Goal: Task Accomplishment & Management: Use online tool/utility

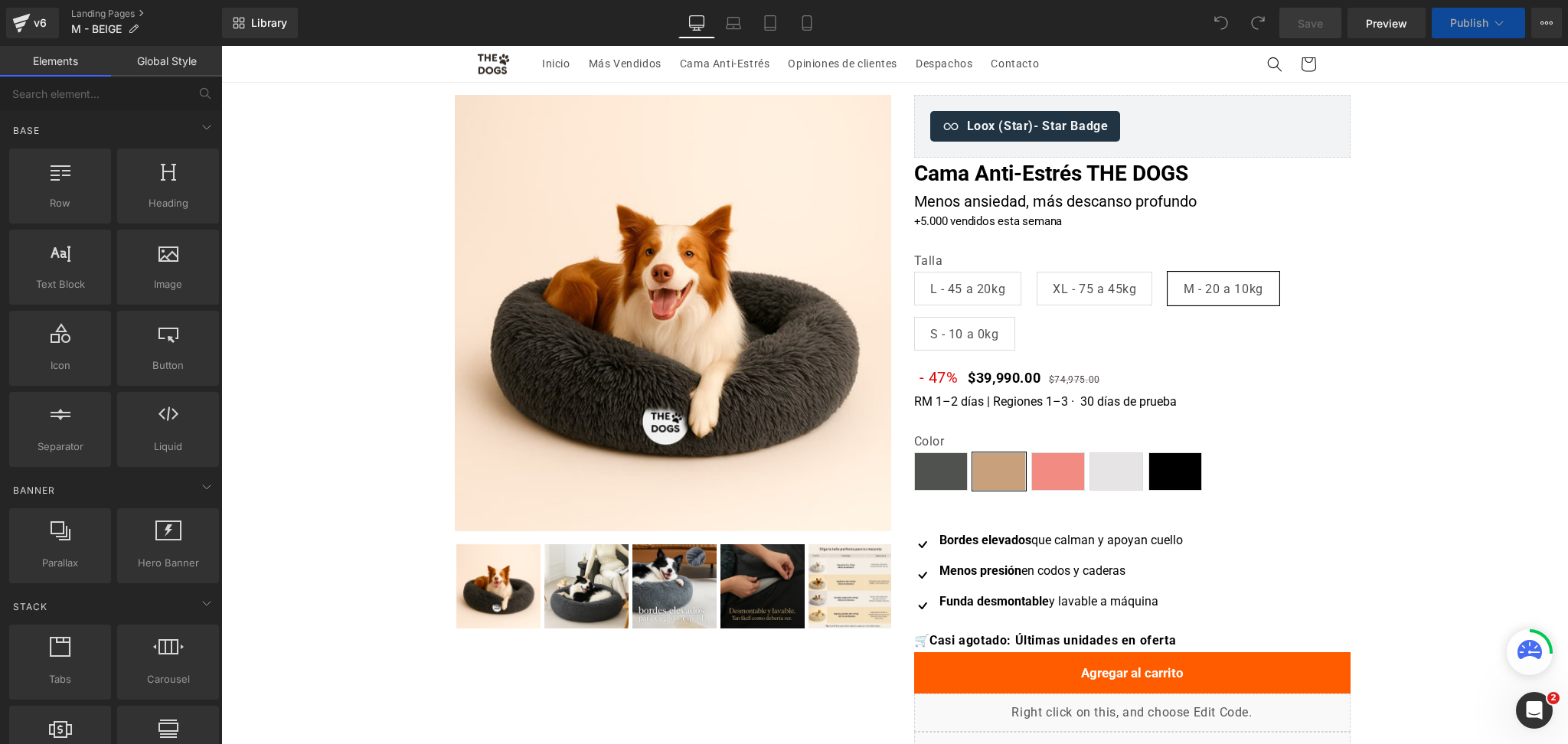
select select "M - 20 a 10kg"
select select "Beige"
select select "M - 20 a 10kg"
select select "Beige"
select select "M - 20 a 10kg"
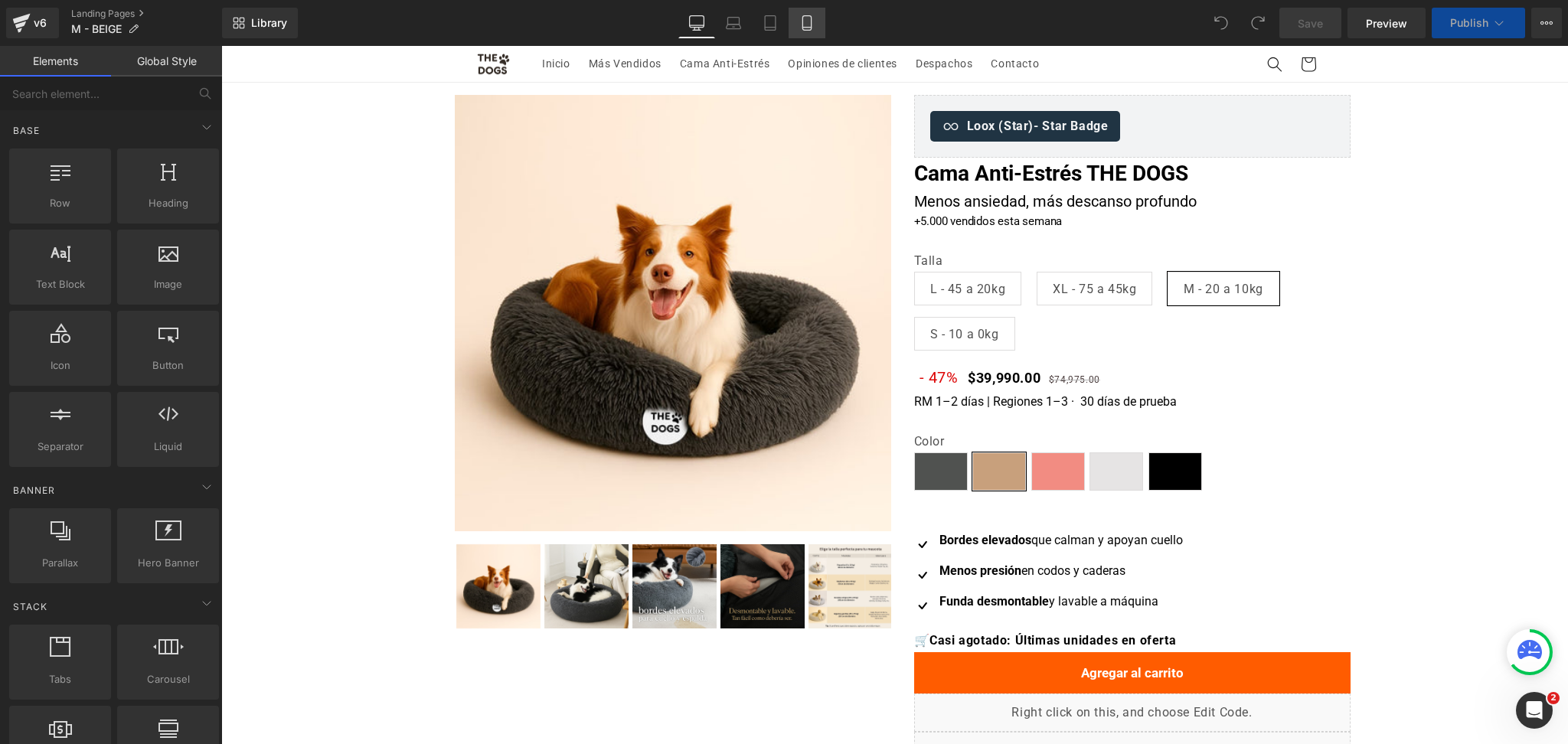
select select "Beige"
click at [812, 20] on icon at bounding box center [807, 23] width 16 height 16
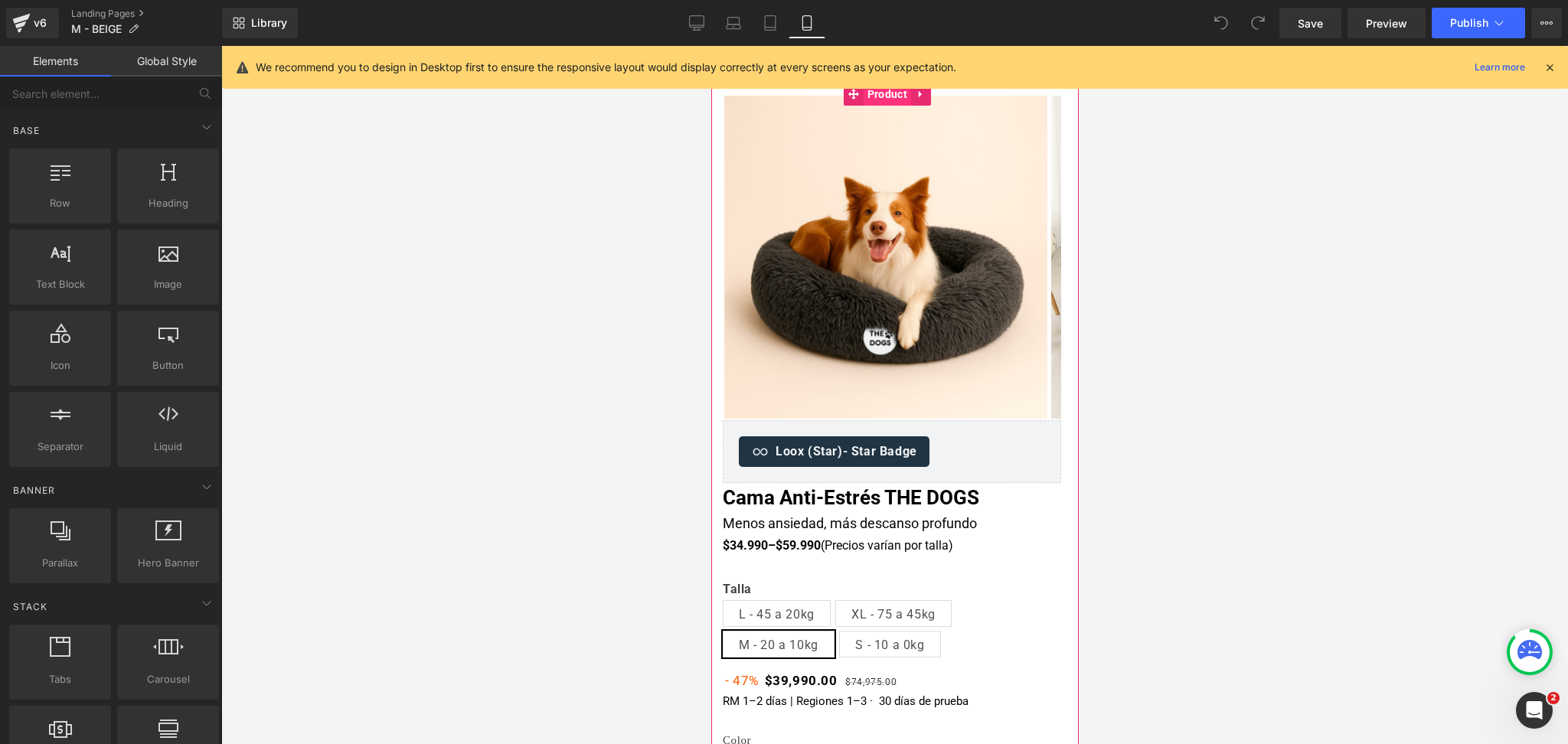
click at [889, 98] on span "Product" at bounding box center [886, 94] width 48 height 23
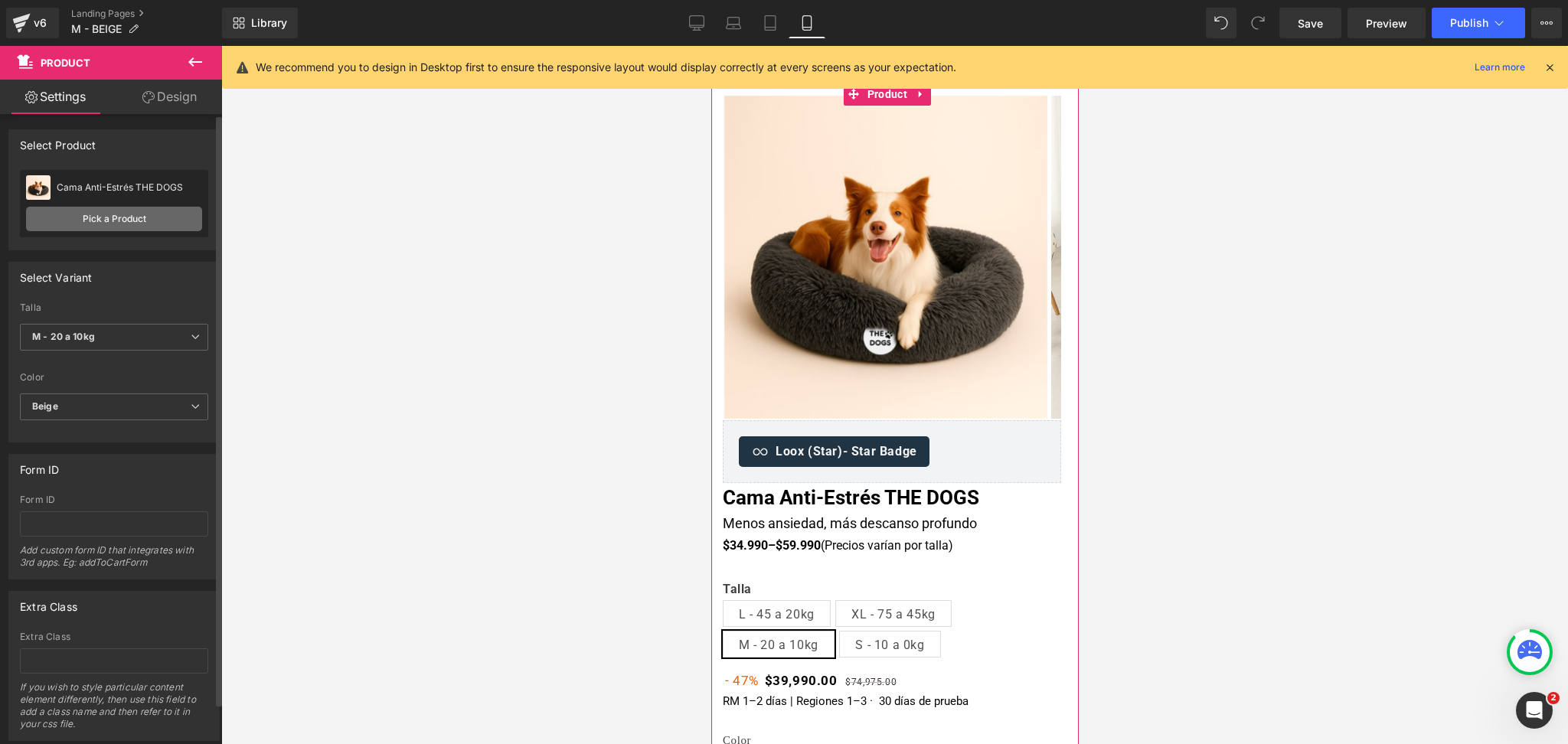
click at [98, 219] on link "Pick a Product" at bounding box center [114, 218] width 176 height 24
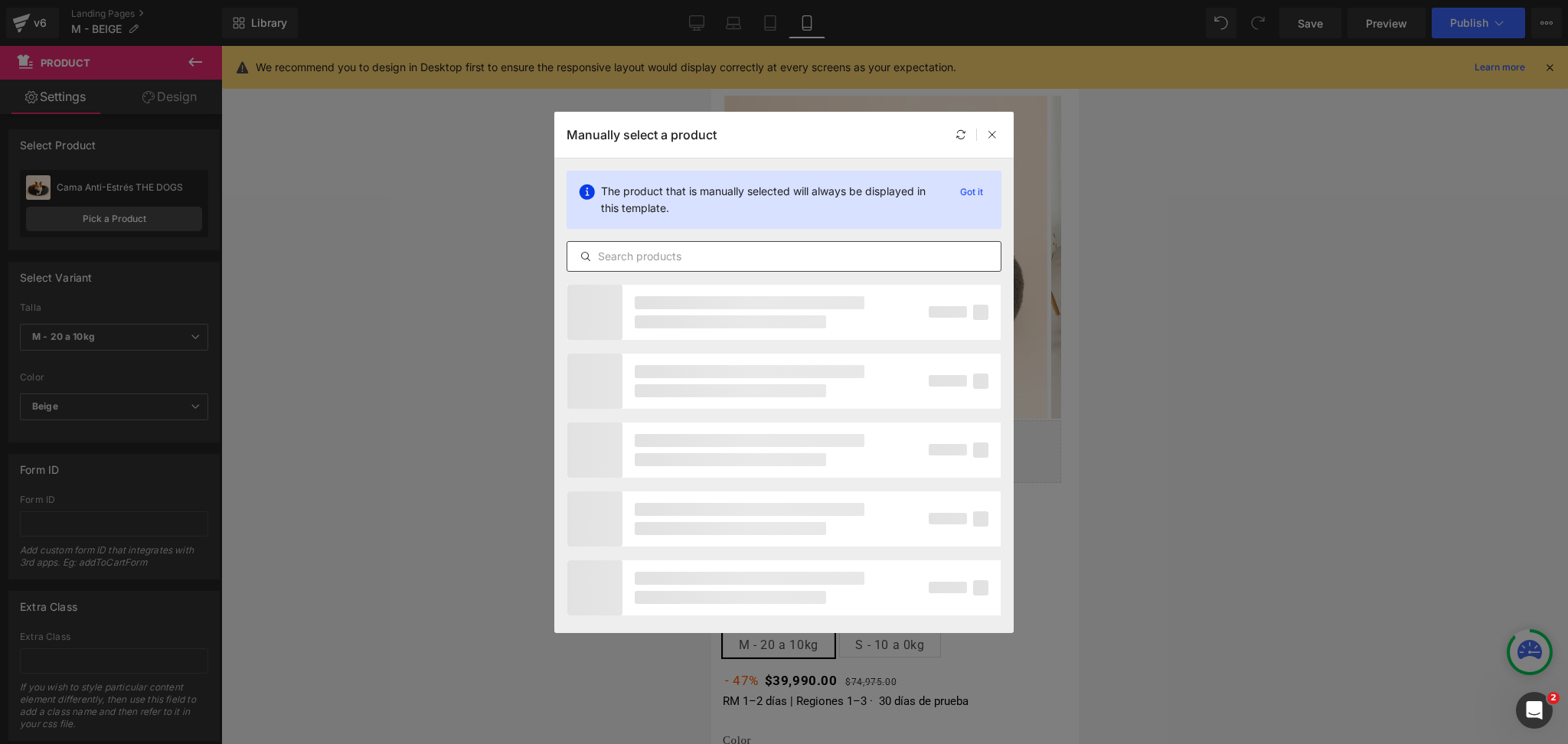
click at [727, 264] on input "text" at bounding box center [784, 256] width 434 height 18
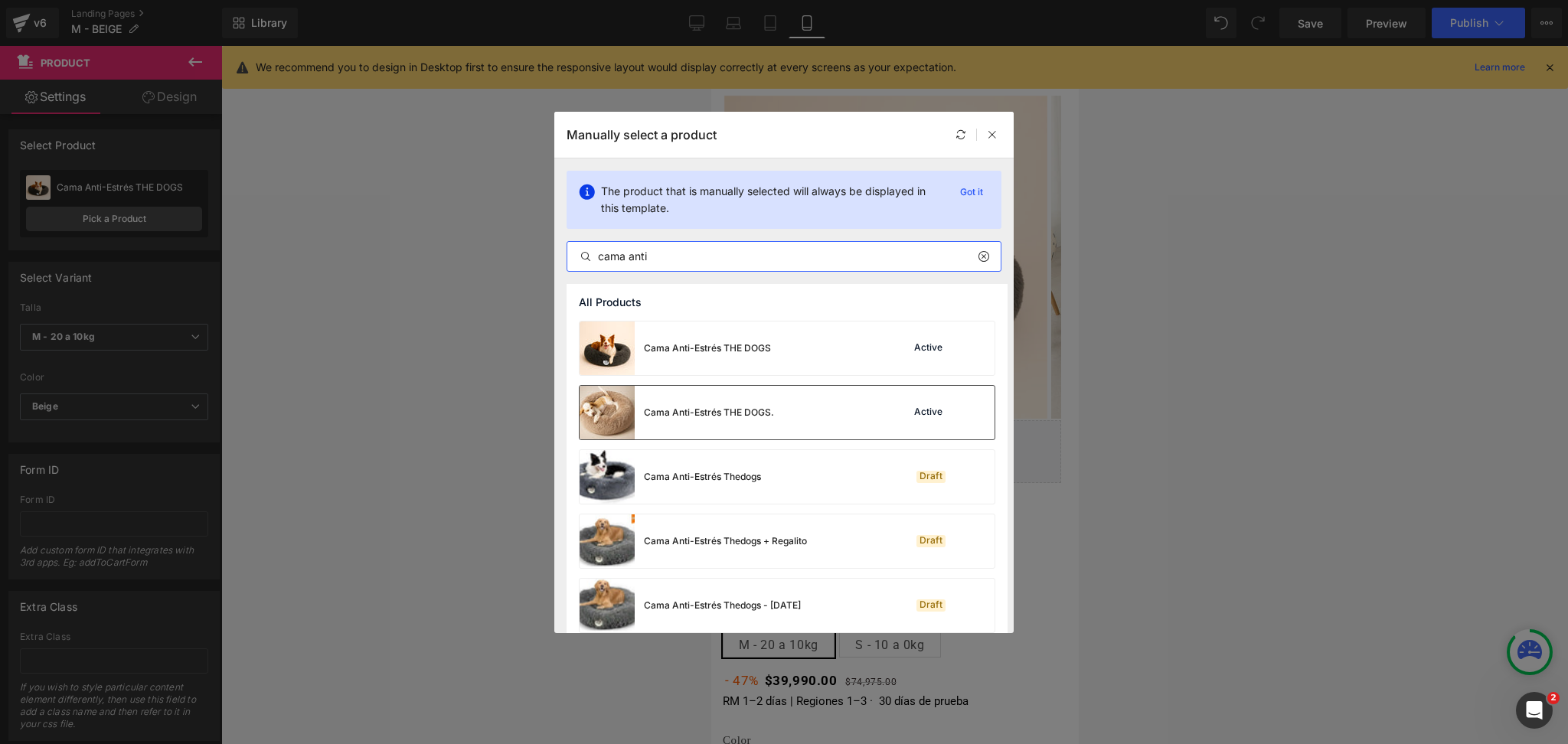
type input "cama anti"
click at [764, 400] on div "Cama Anti-Estrés THE DOGS." at bounding box center [676, 412] width 194 height 53
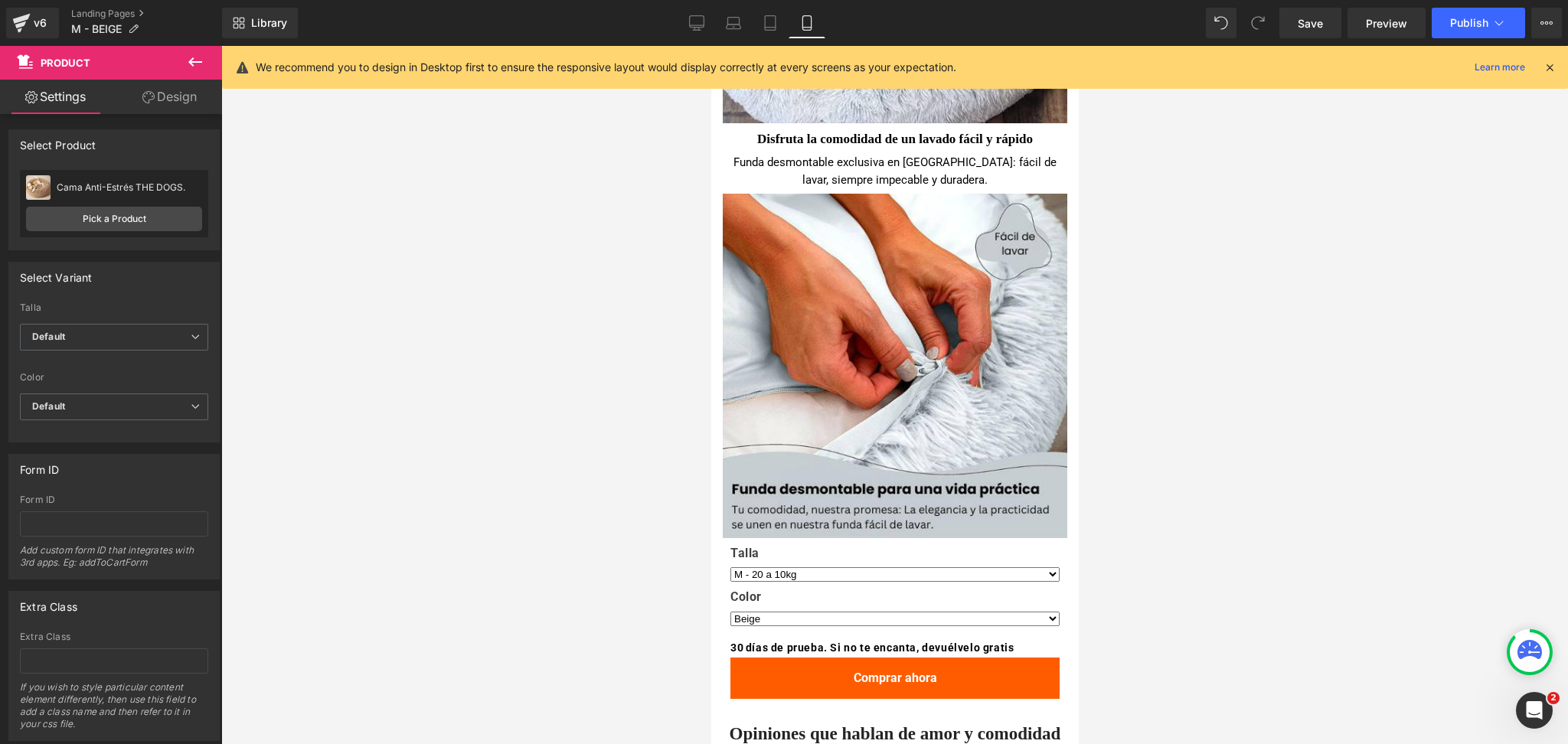
scroll to position [2175, 0]
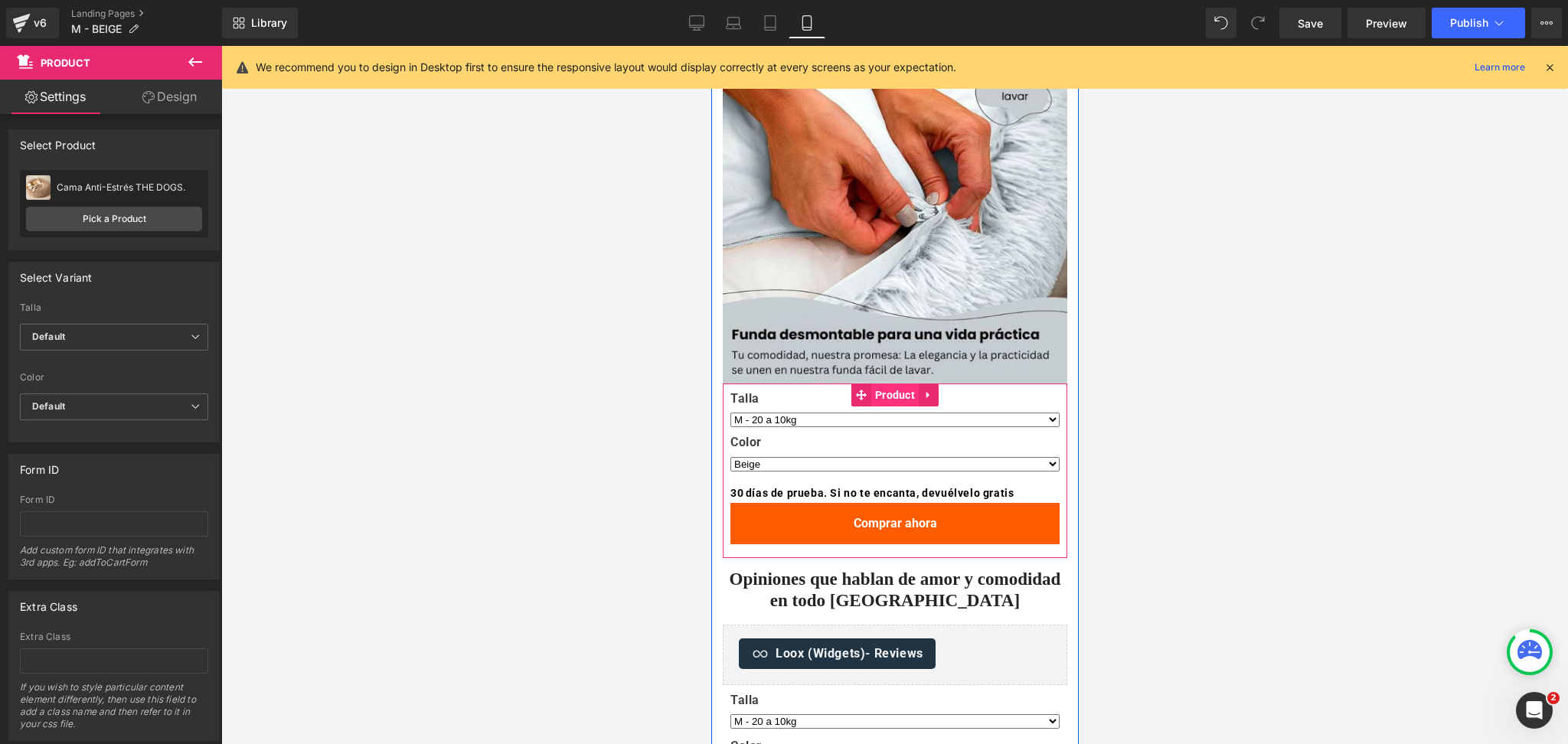
click at [890, 401] on span "Product" at bounding box center [894, 394] width 48 height 23
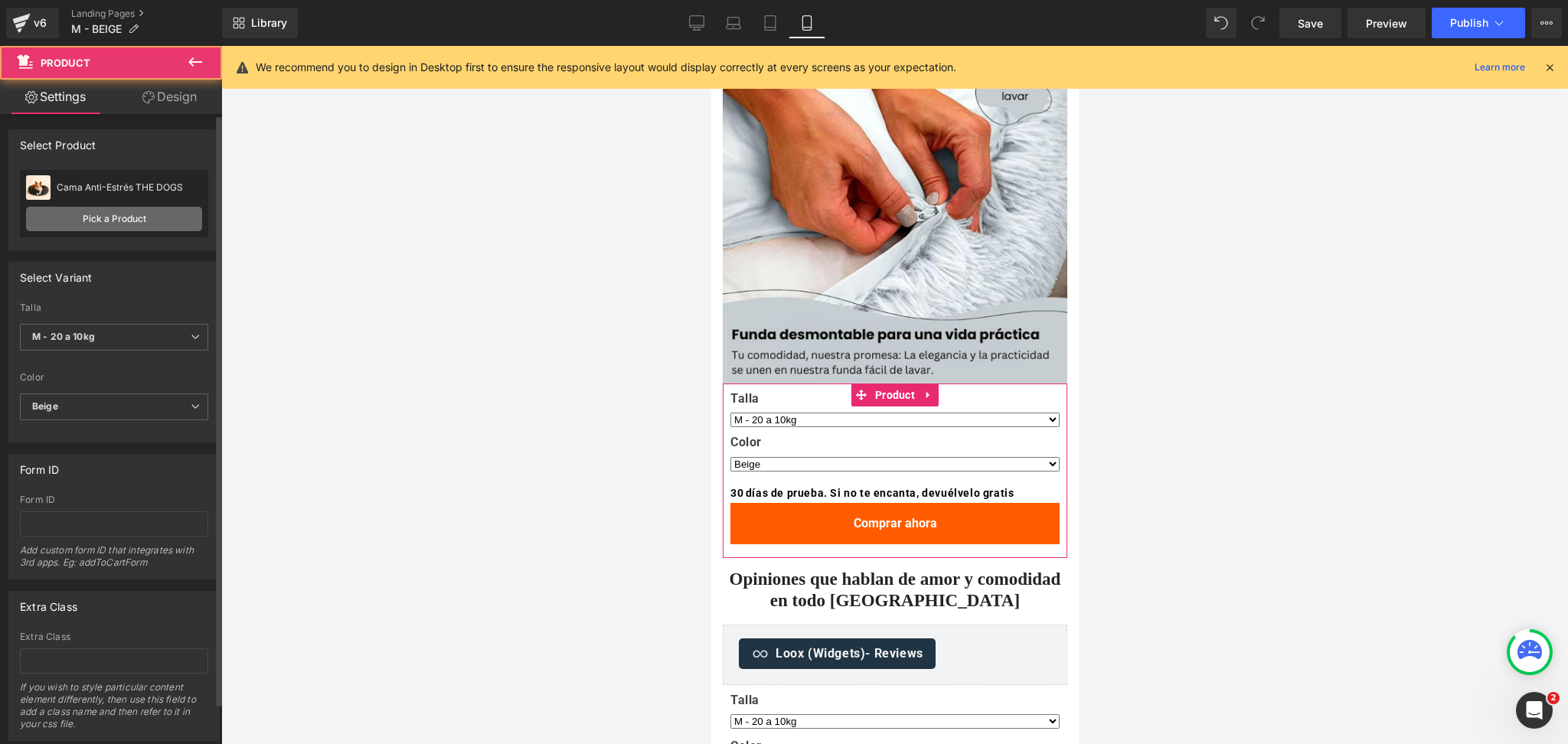
click at [127, 212] on link "Pick a Product" at bounding box center [114, 218] width 176 height 24
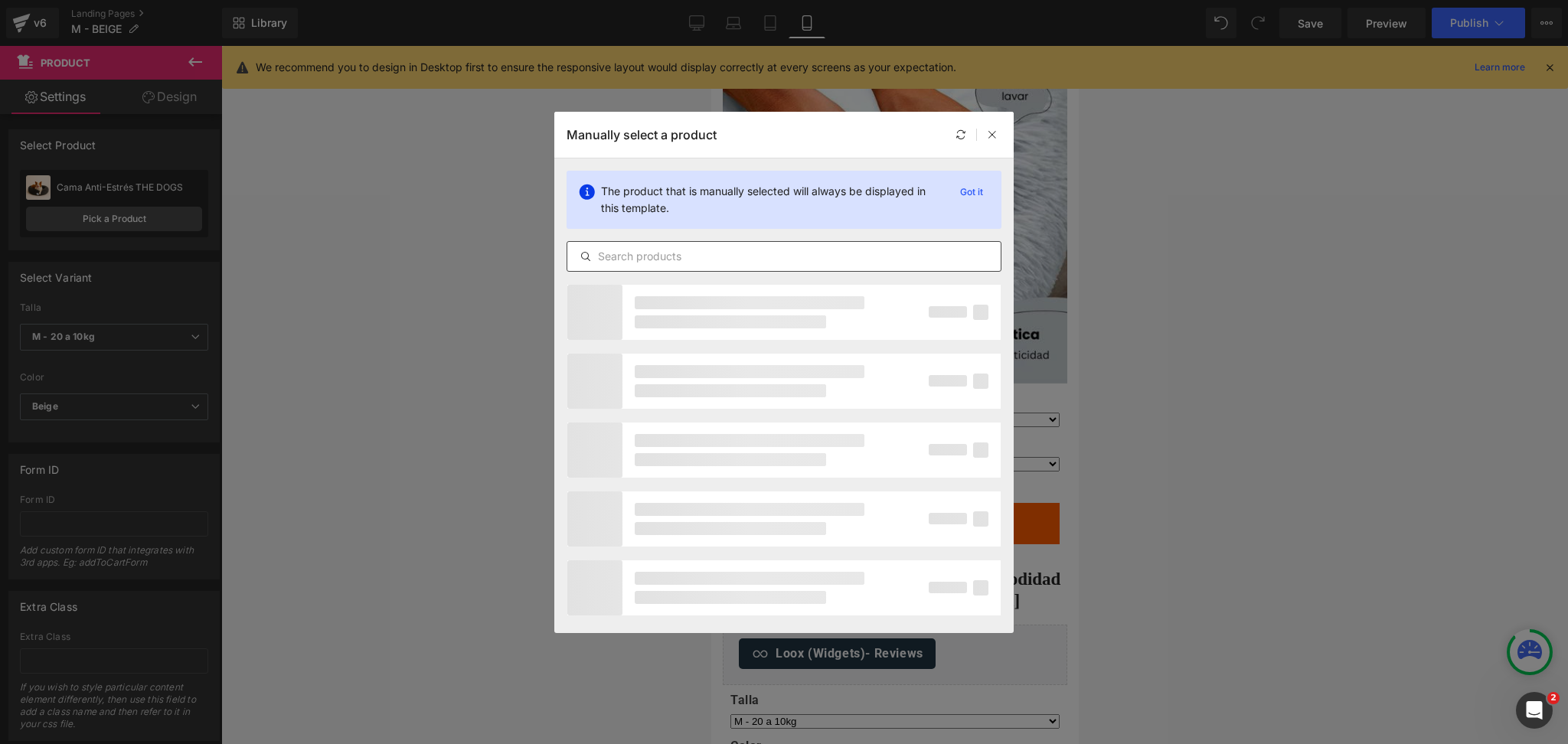
click at [721, 261] on input "text" at bounding box center [784, 256] width 434 height 18
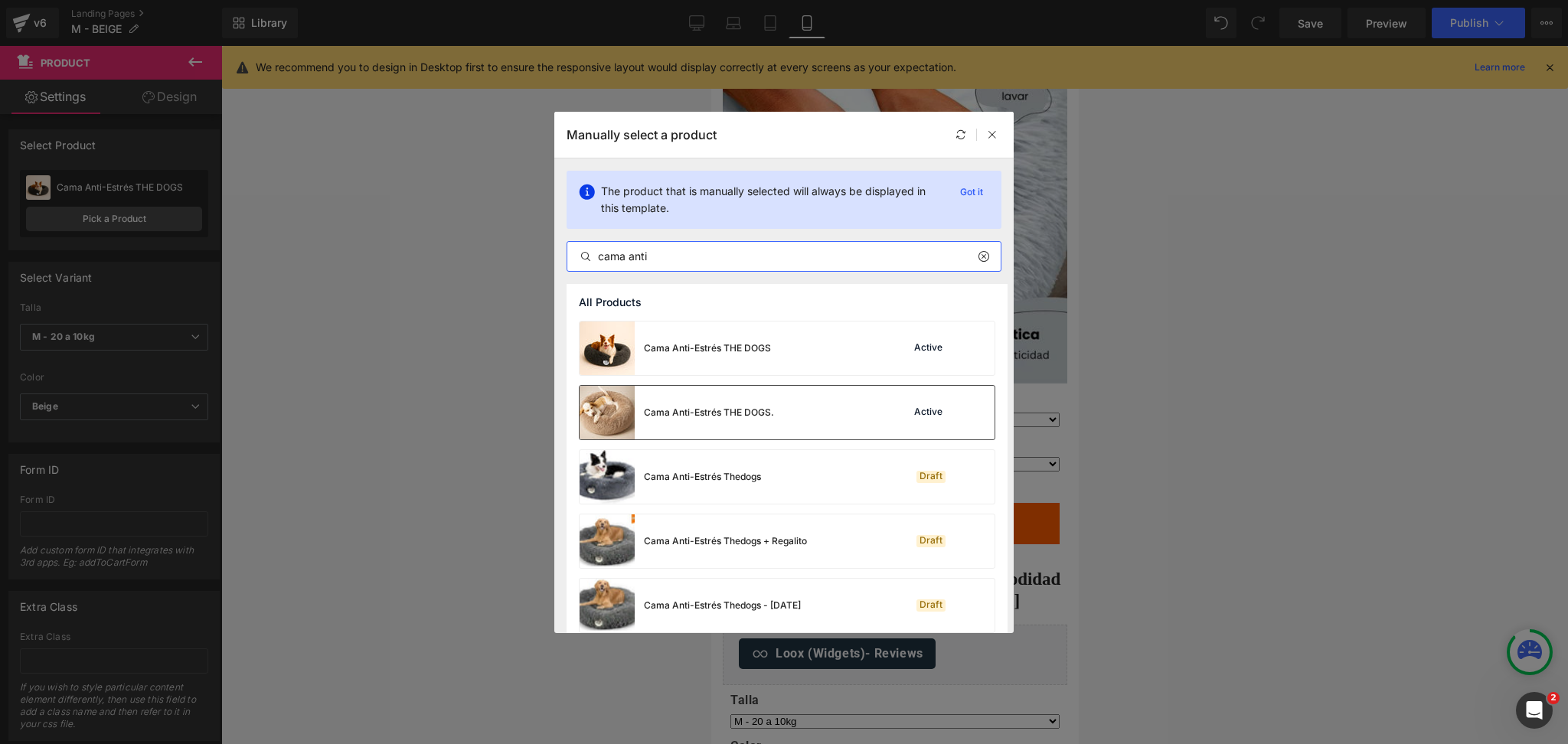
type input "cama anti"
click at [750, 408] on div "Cama Anti-Estrés THE DOGS." at bounding box center [708, 412] width 130 height 14
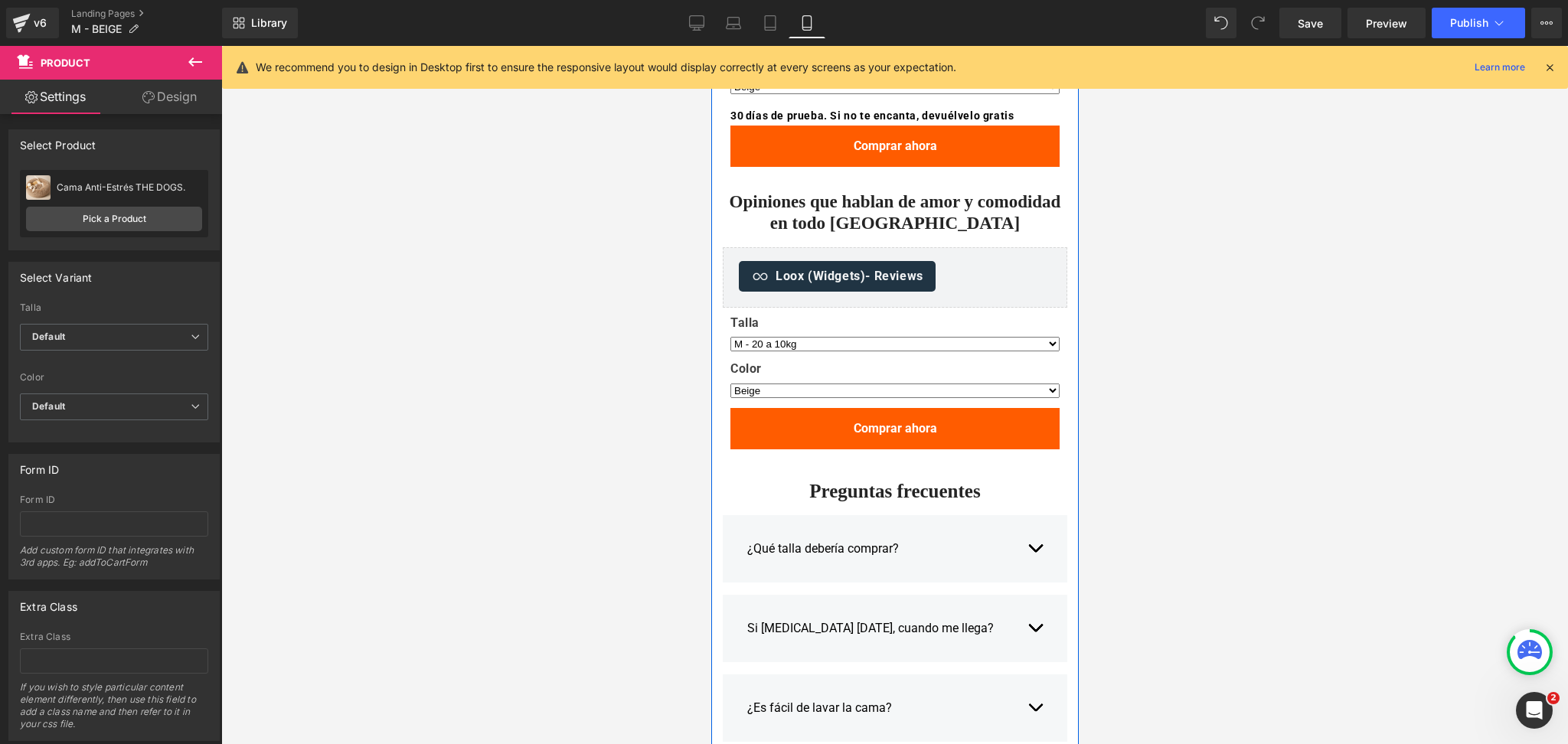
scroll to position [2554, 0]
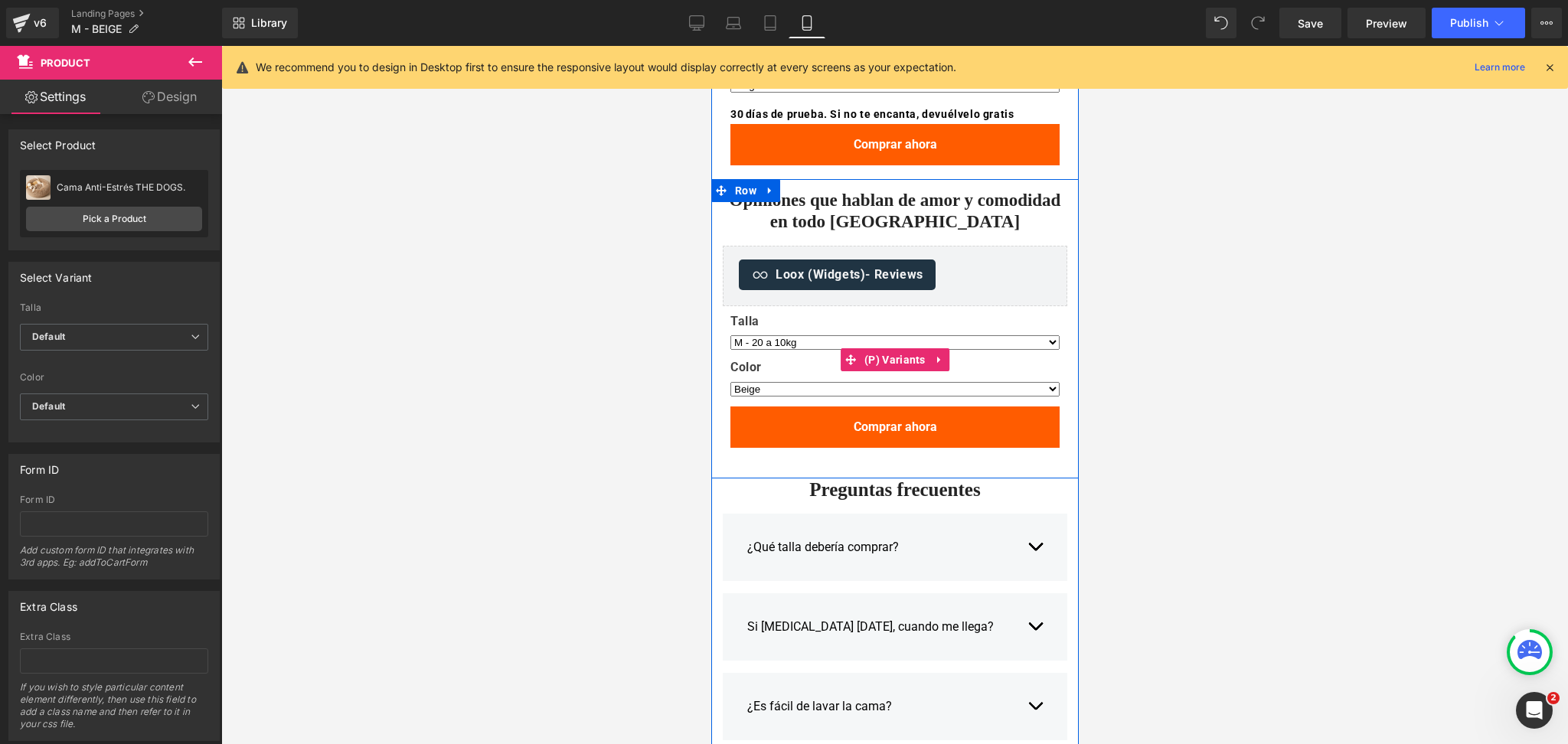
click at [895, 322] on label "Talla" at bounding box center [894, 322] width 330 height 18
click at [840, 377] on div "Color Gris oscuro Beige Rosado suave Gris claro Negro" at bounding box center [894, 383] width 330 height 46
click at [806, 379] on div "Color Gris oscuro Beige Rosado suave Gris claro Negro" at bounding box center [894, 383] width 330 height 46
click at [886, 331] on div "Talla L - 45 a 20kg XL - 75 a 45kg M - 20 a 10kg S - 10 a 0kg" at bounding box center [894, 336] width 330 height 46
click at [880, 321] on label "Talla" at bounding box center [894, 322] width 330 height 18
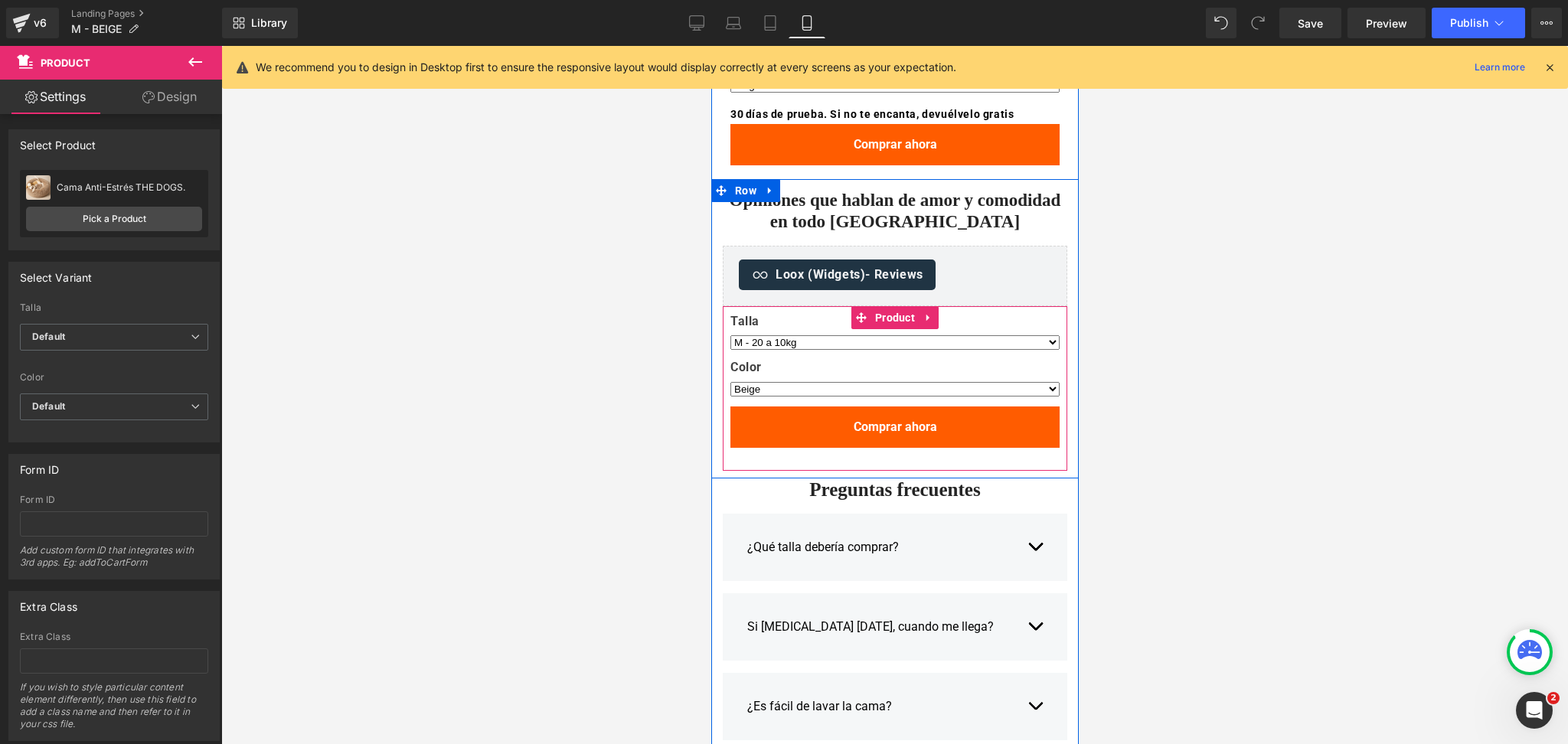
click at [889, 310] on span "Product" at bounding box center [894, 317] width 48 height 23
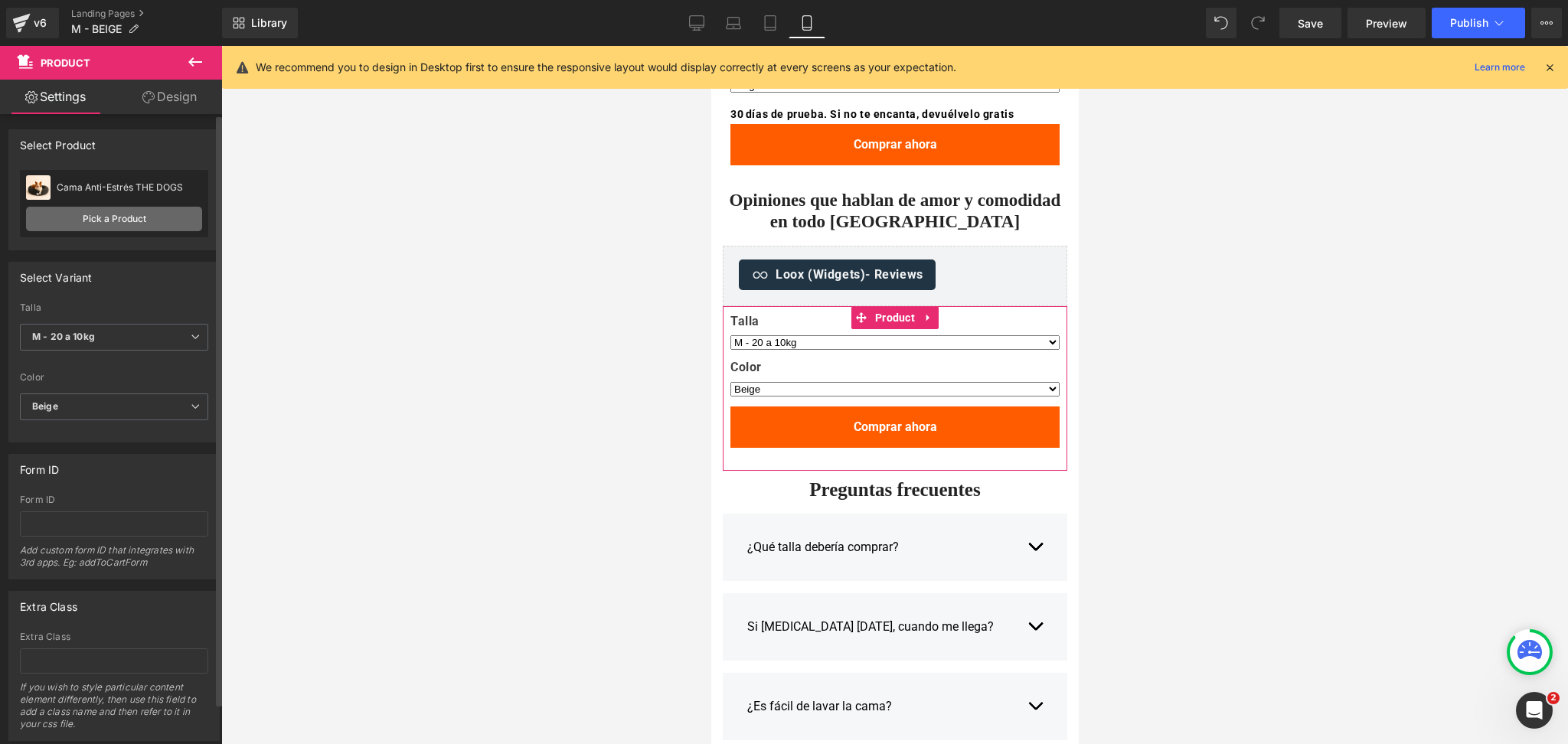
click at [89, 223] on link "Pick a Product" at bounding box center [114, 218] width 176 height 24
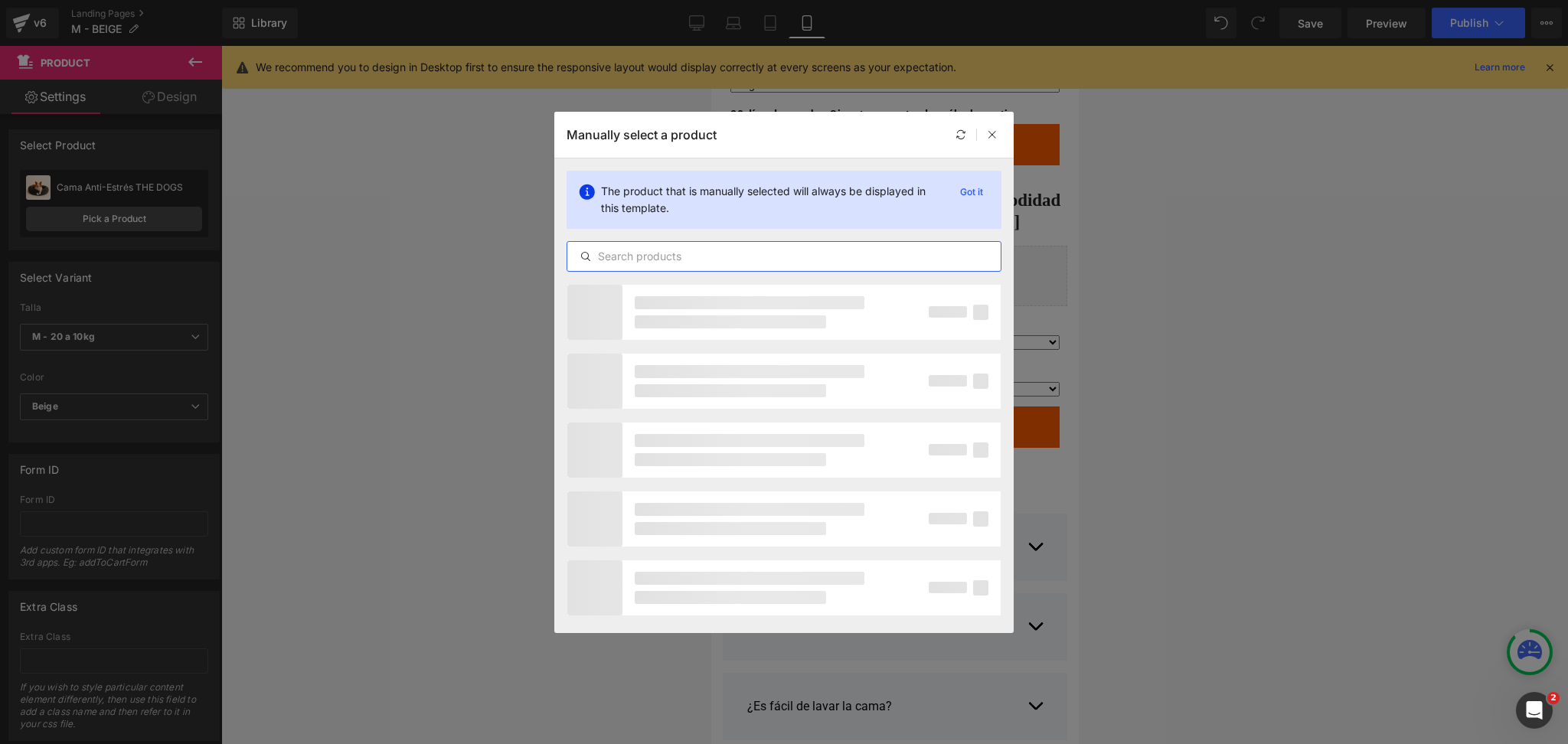
click at [844, 250] on input "text" at bounding box center [784, 256] width 434 height 18
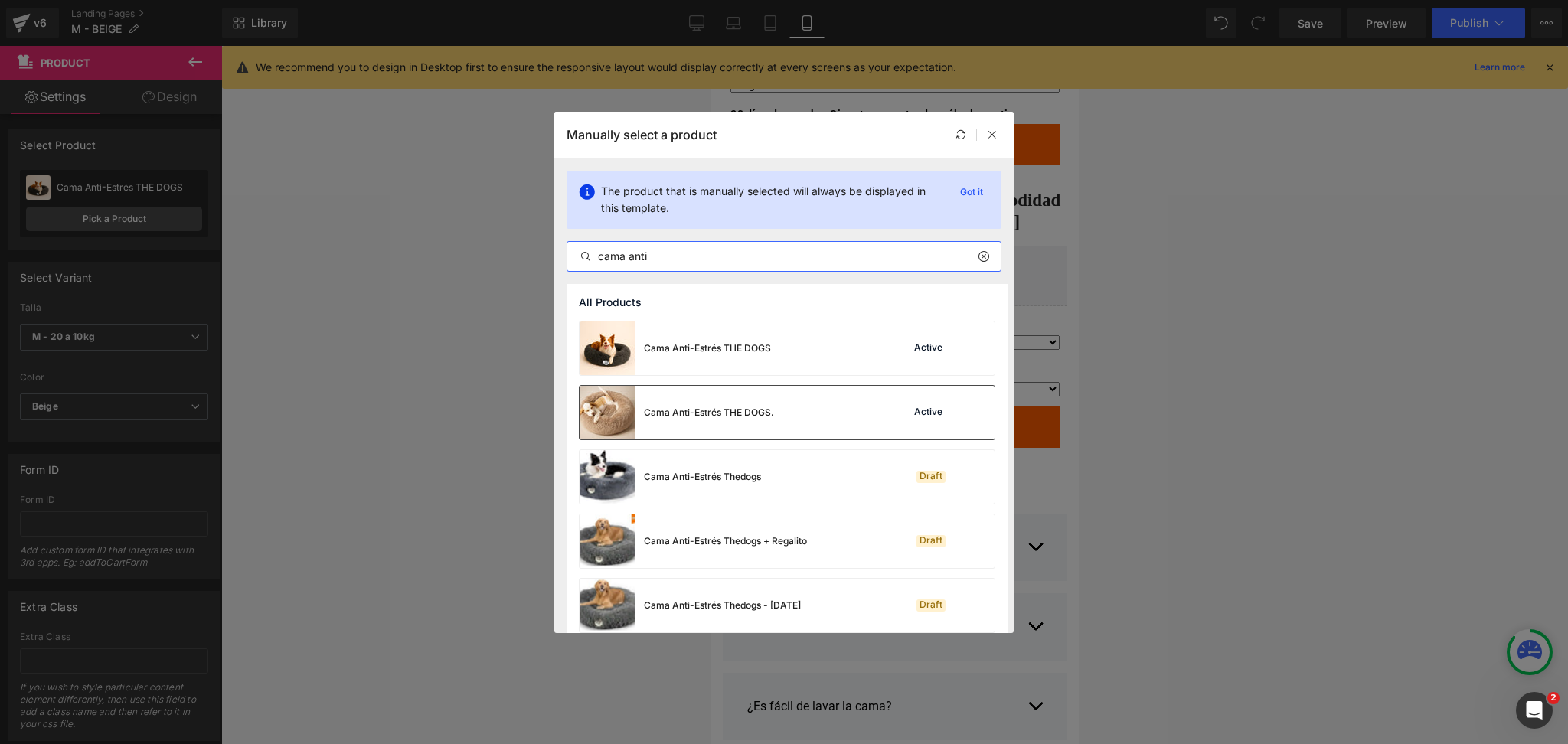
type input "cama anti"
click at [813, 423] on div "Cama Anti-Estrés THE DOGS. Active" at bounding box center [787, 412] width 415 height 53
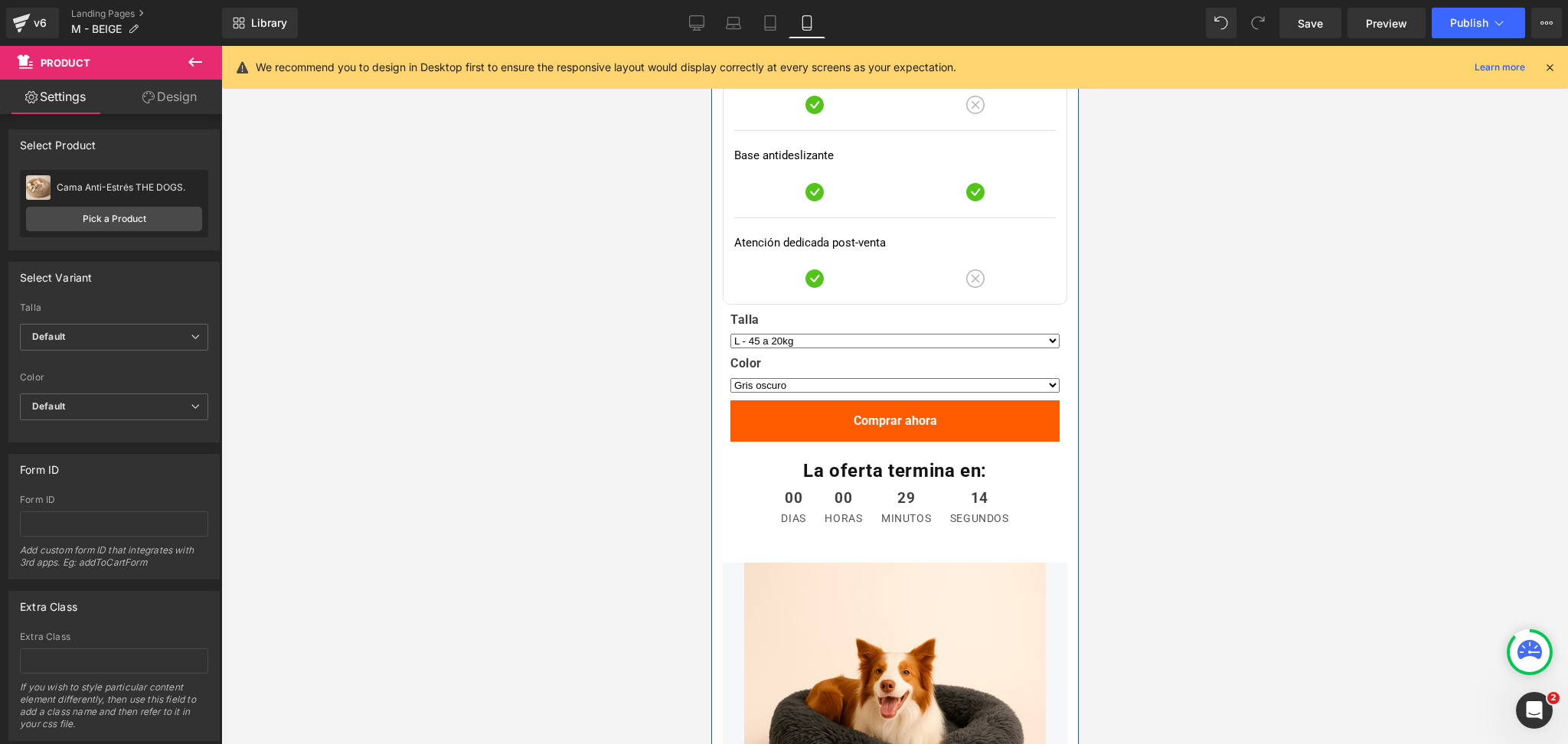
scroll to position [4300, 0]
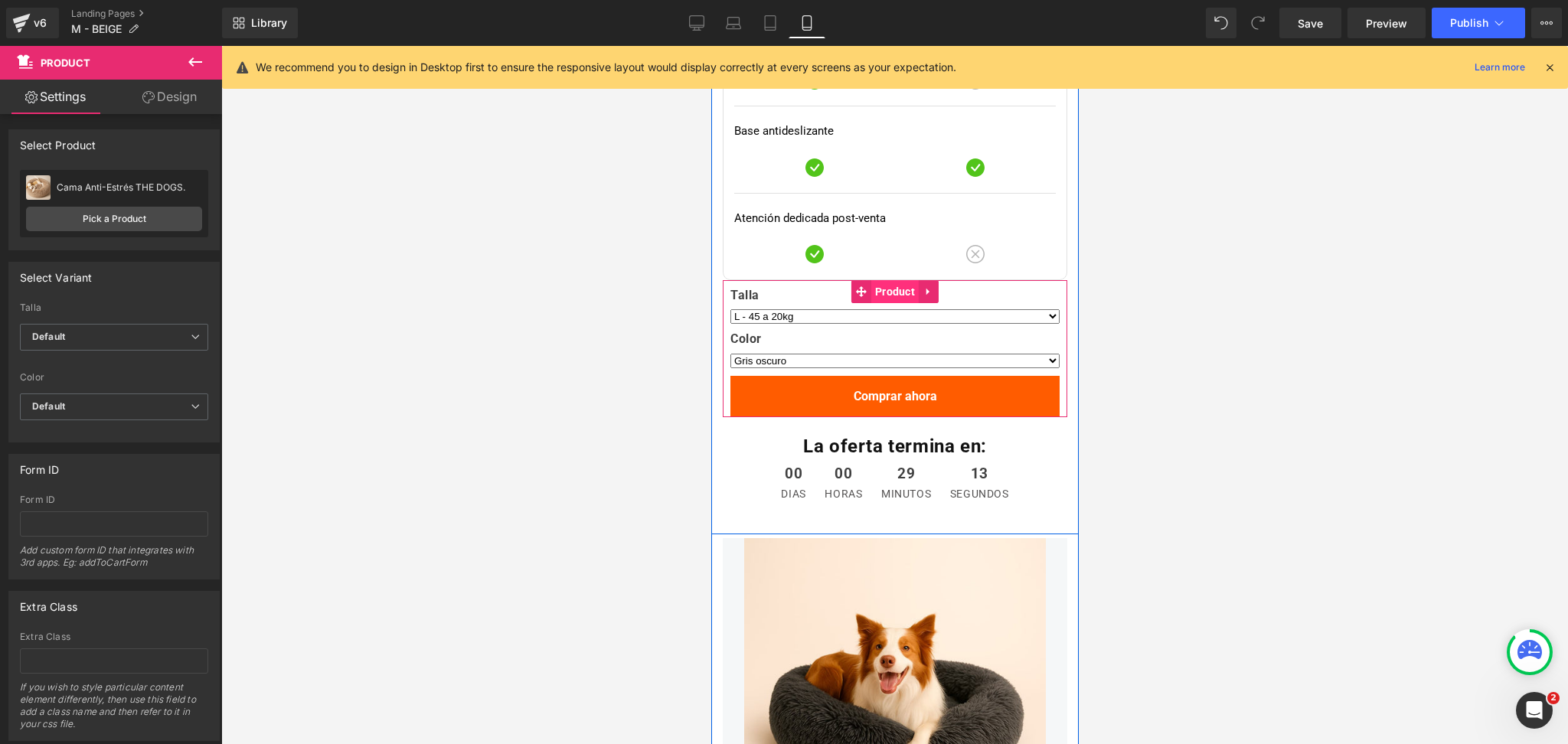
click at [888, 296] on span "Product" at bounding box center [894, 291] width 48 height 23
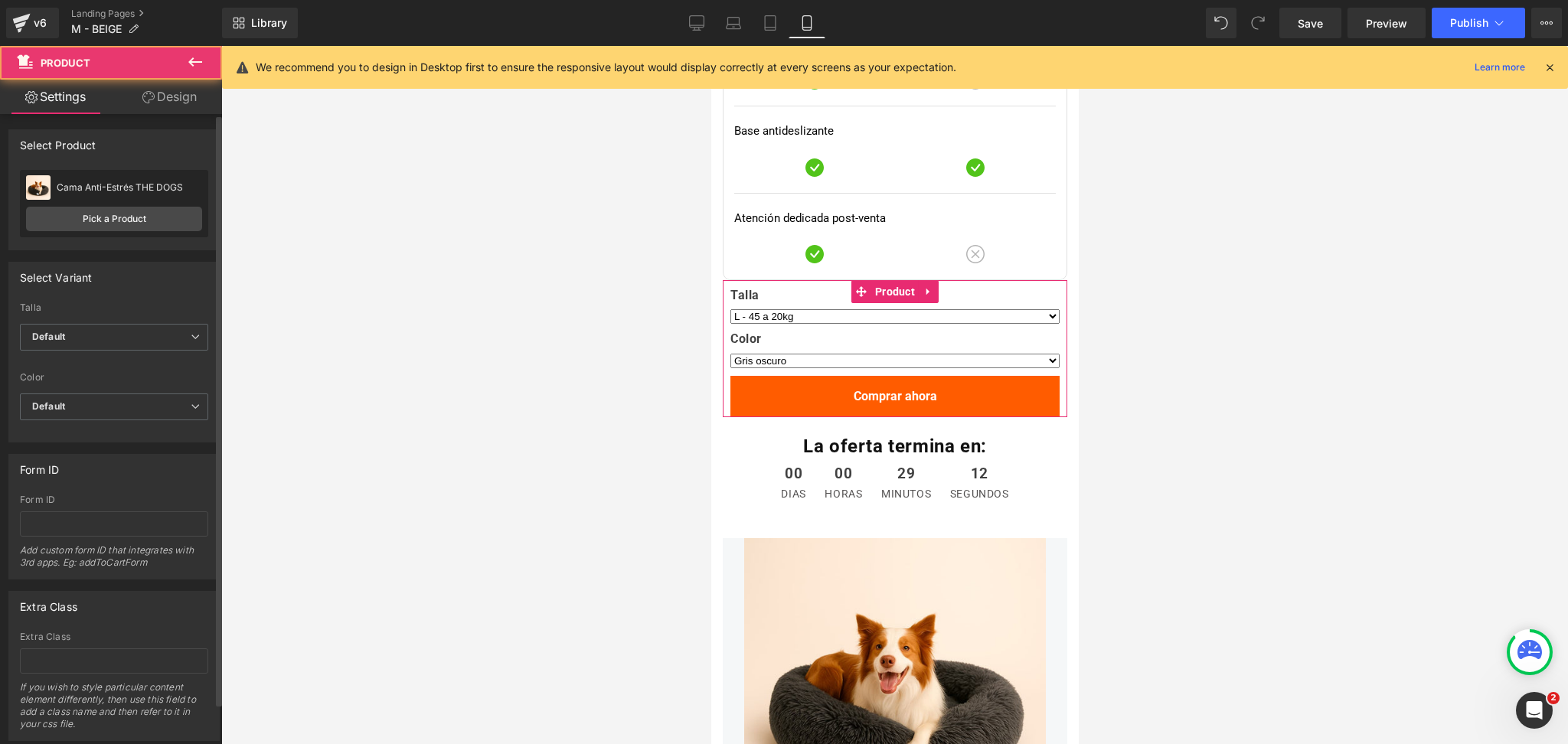
click at [122, 232] on div "Cama Anti-Estrés THE DOGS Cama Anti-Estrés THE DOGS Pick a Product" at bounding box center [114, 203] width 189 height 67
click at [142, 214] on link "Pick a Product" at bounding box center [114, 218] width 176 height 24
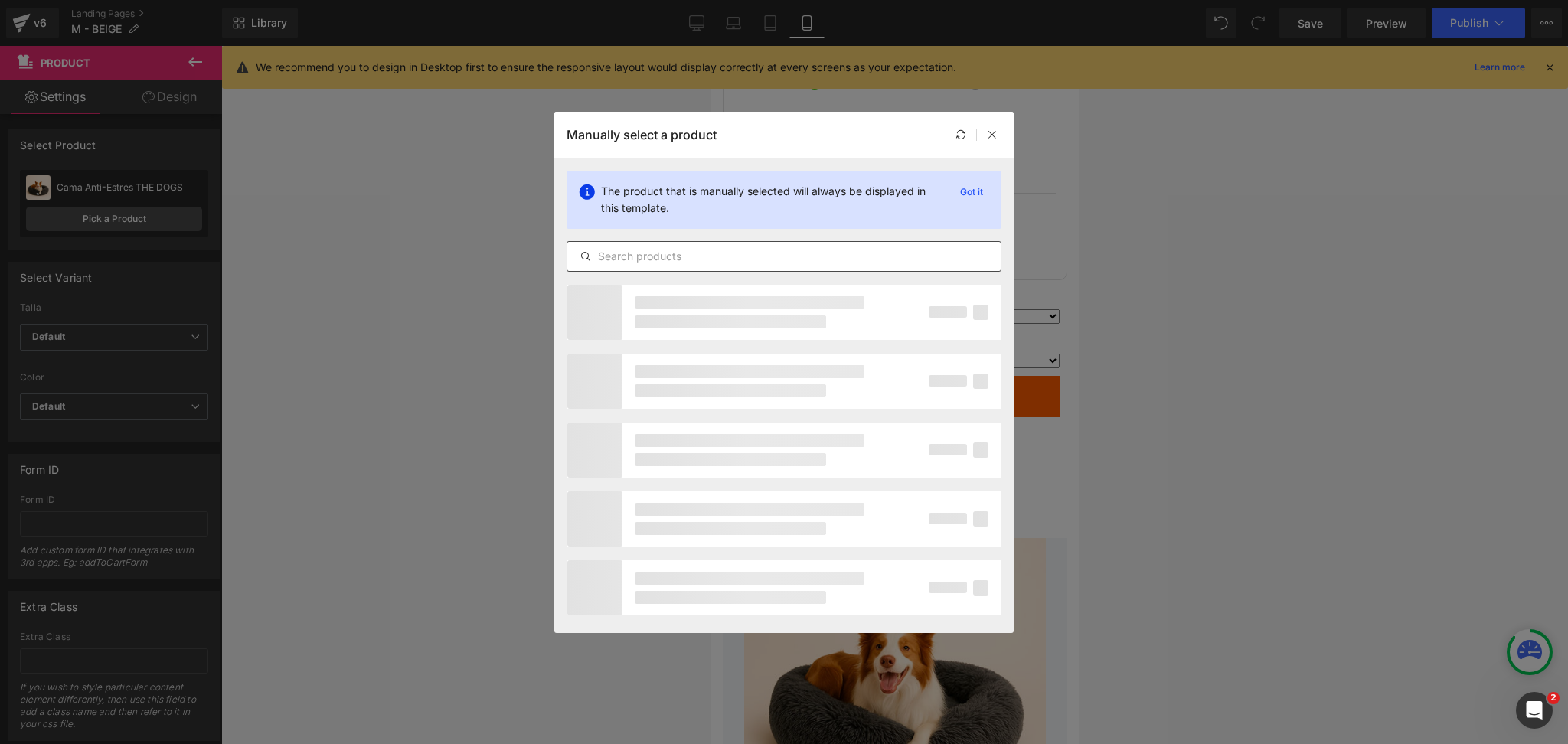
click at [667, 254] on input "text" at bounding box center [784, 256] width 434 height 18
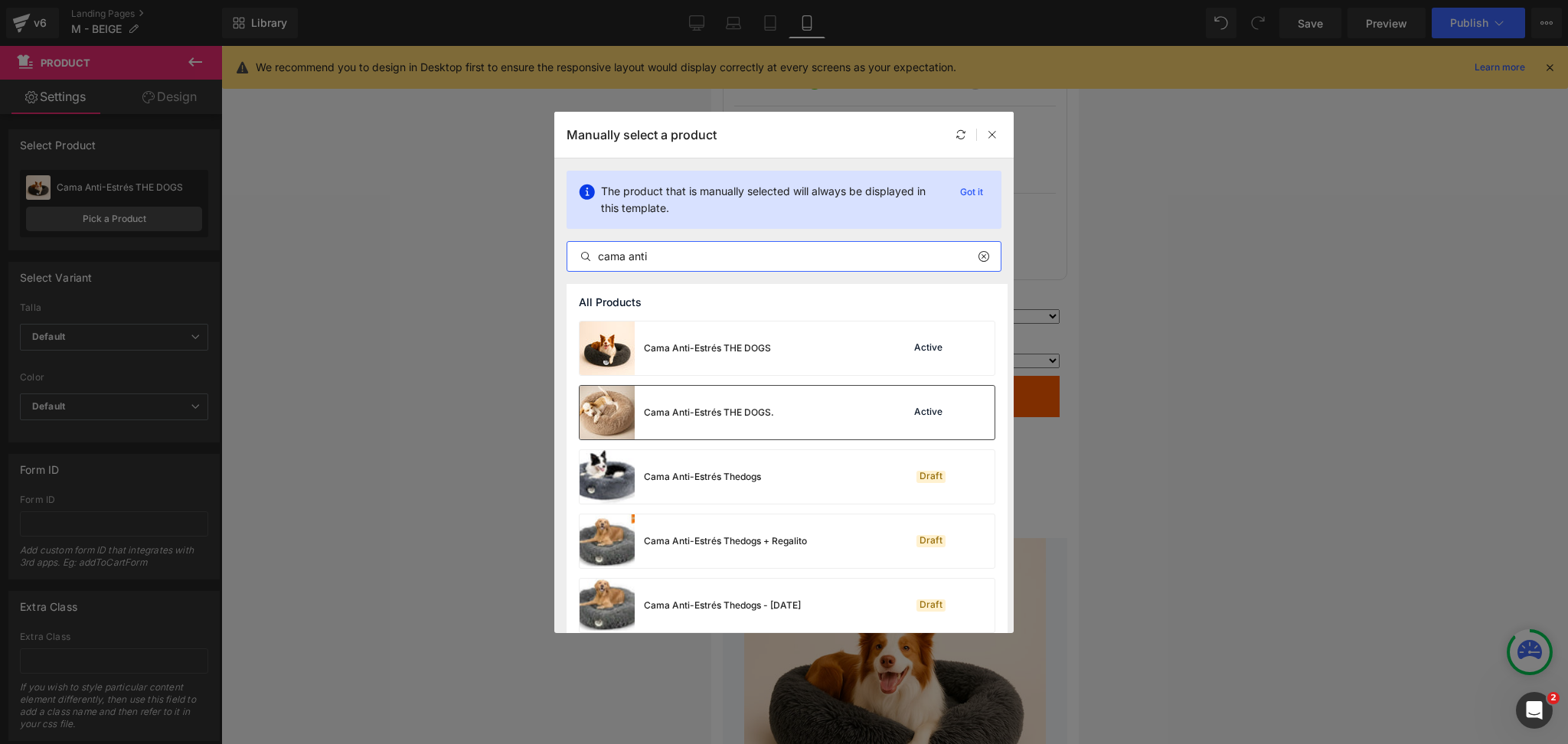
type input "cama anti"
click at [726, 394] on div "Cama Anti-Estrés THE DOGS." at bounding box center [676, 412] width 194 height 53
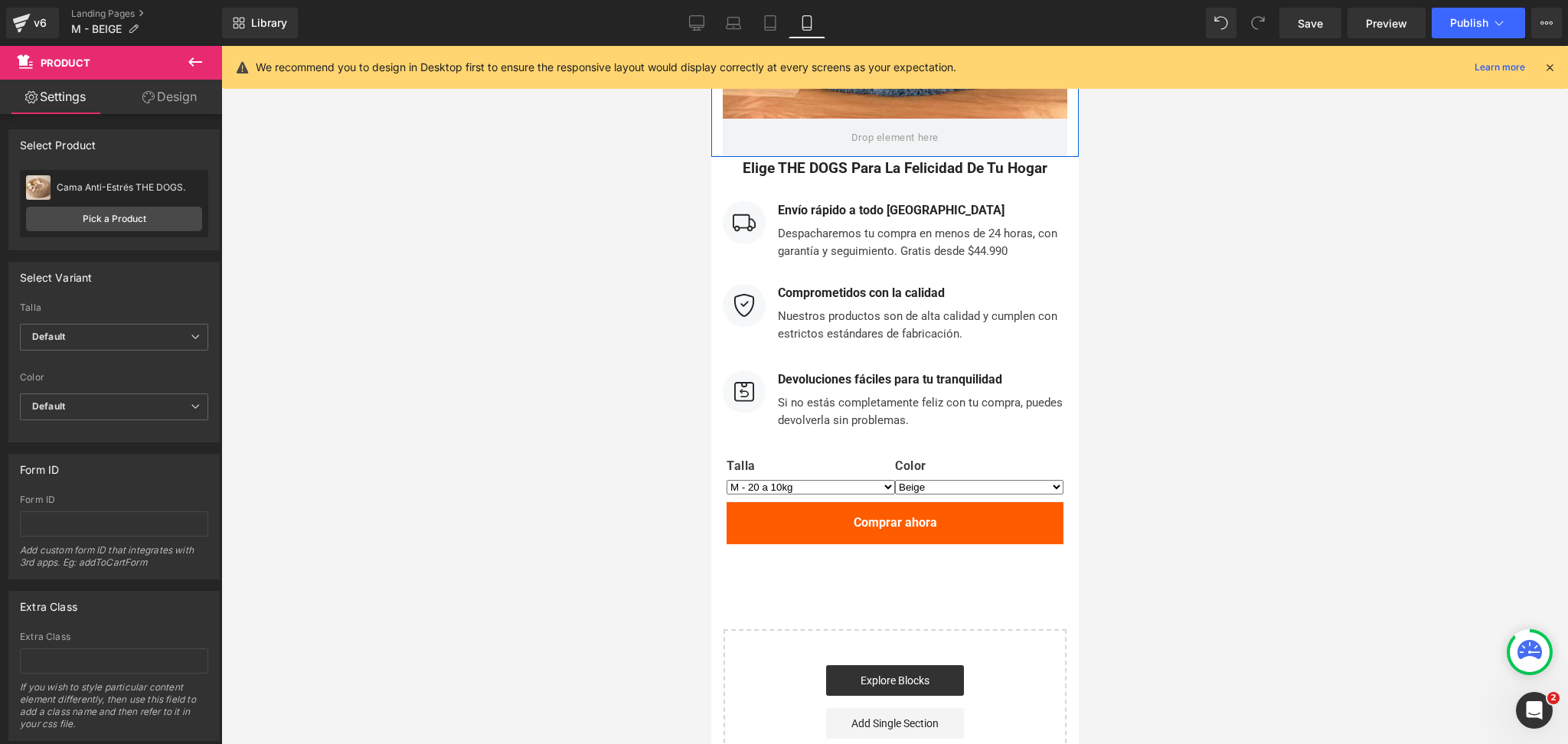
scroll to position [6566, 0]
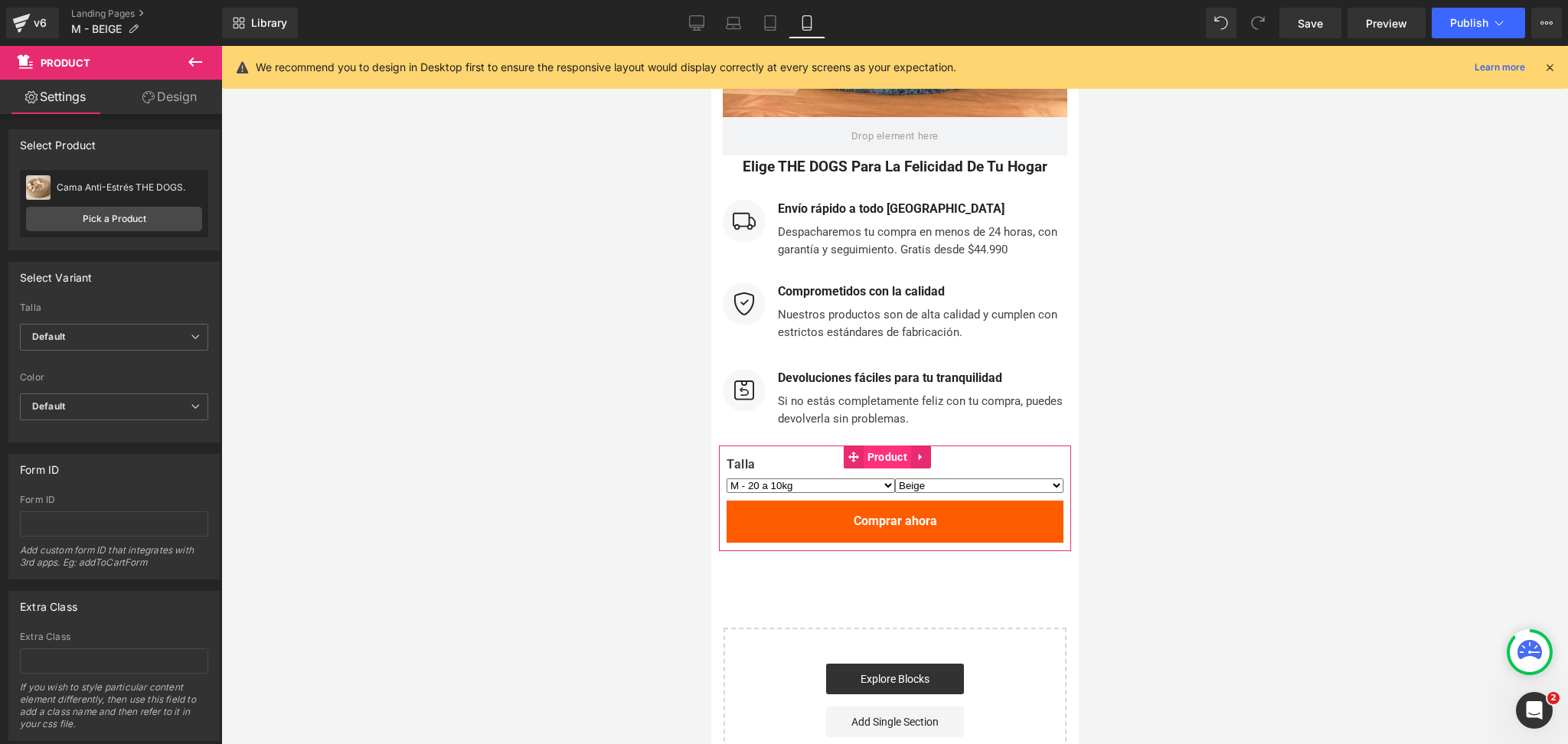
click at [874, 445] on span "Product" at bounding box center [886, 456] width 48 height 23
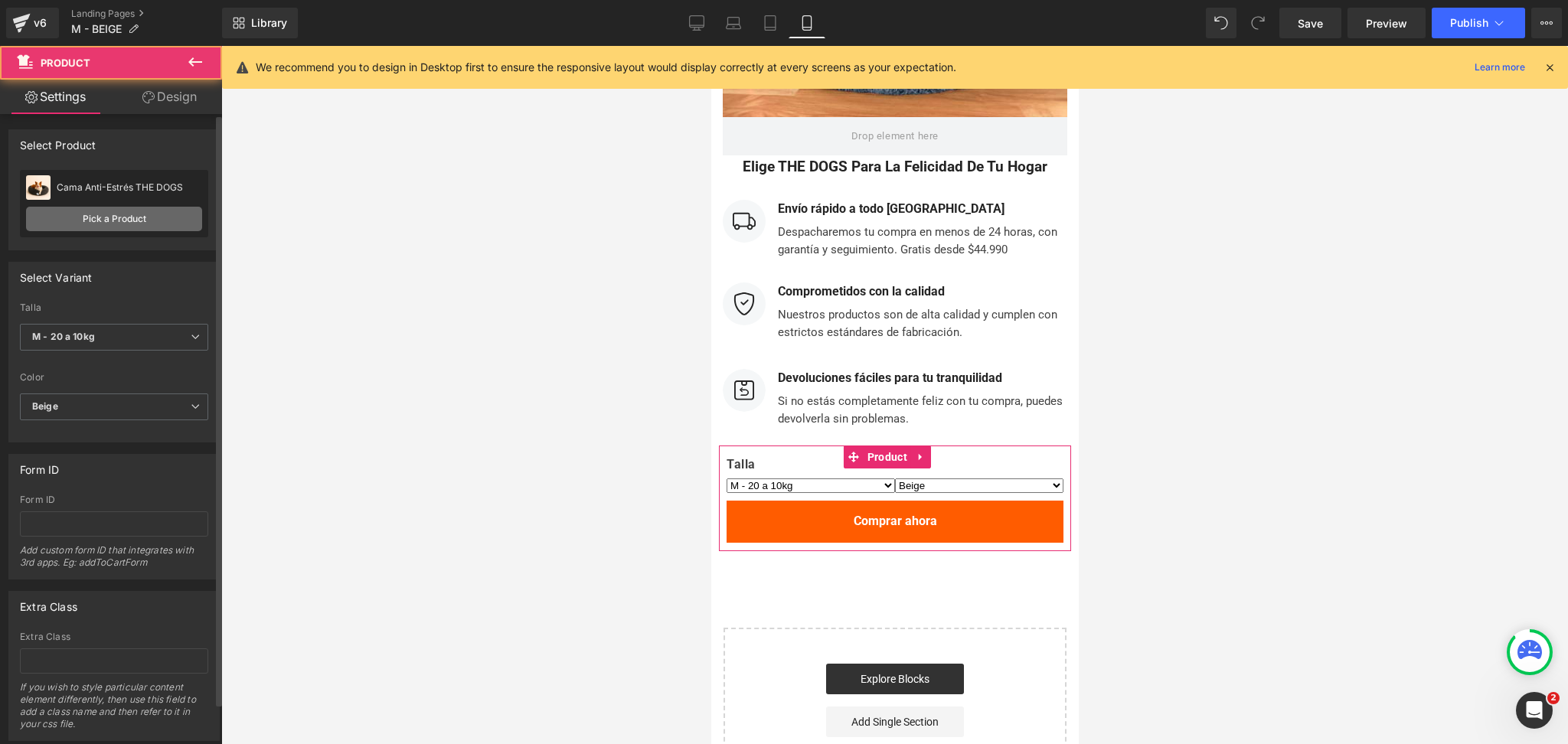
click at [128, 218] on link "Pick a Product" at bounding box center [114, 218] width 176 height 24
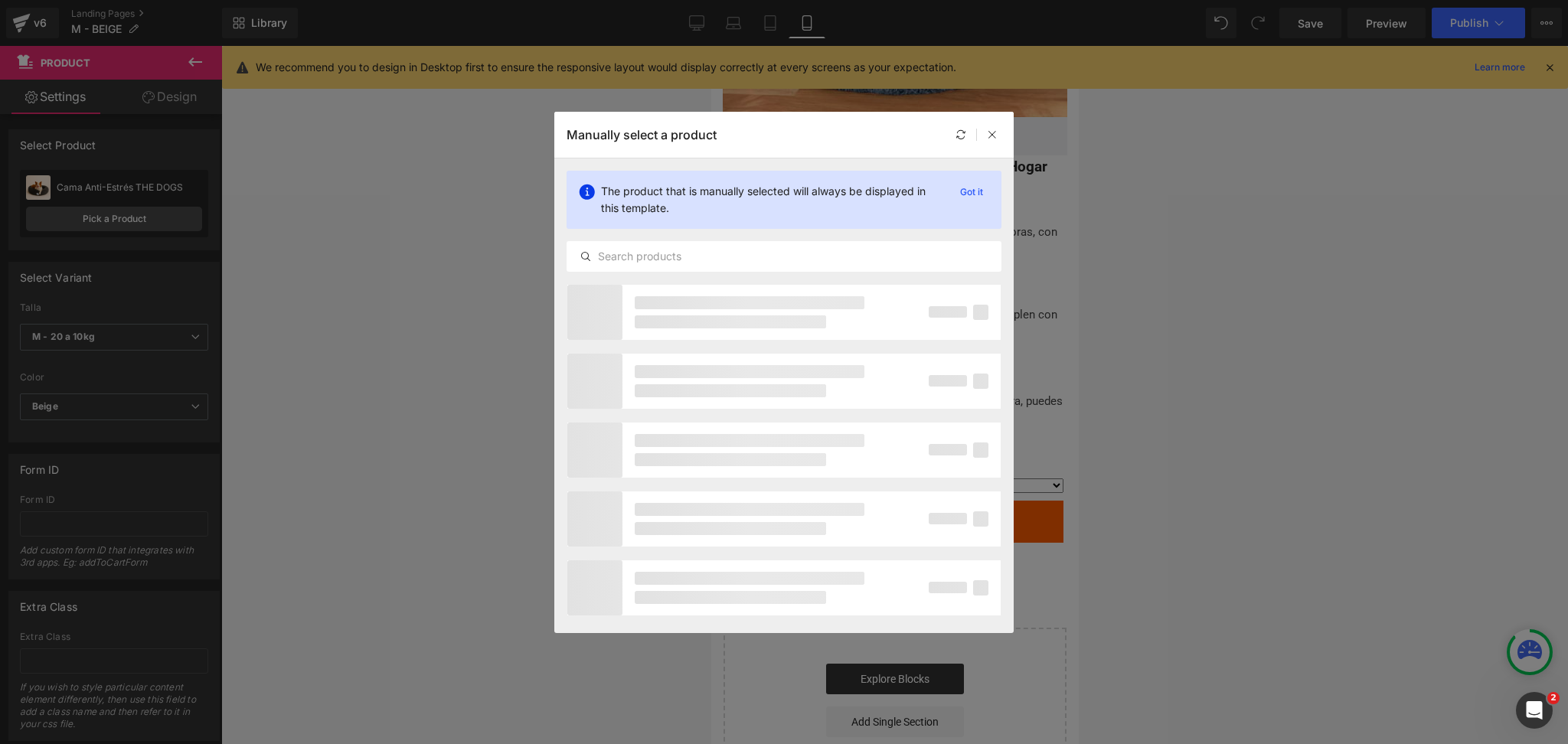
click at [0, 0] on div "The product that is manually selected will always be displayed in this template…" at bounding box center [0, 0] width 0 height 0
click at [659, 266] on div at bounding box center [784, 256] width 435 height 31
click at [686, 261] on input "text" at bounding box center [784, 256] width 434 height 18
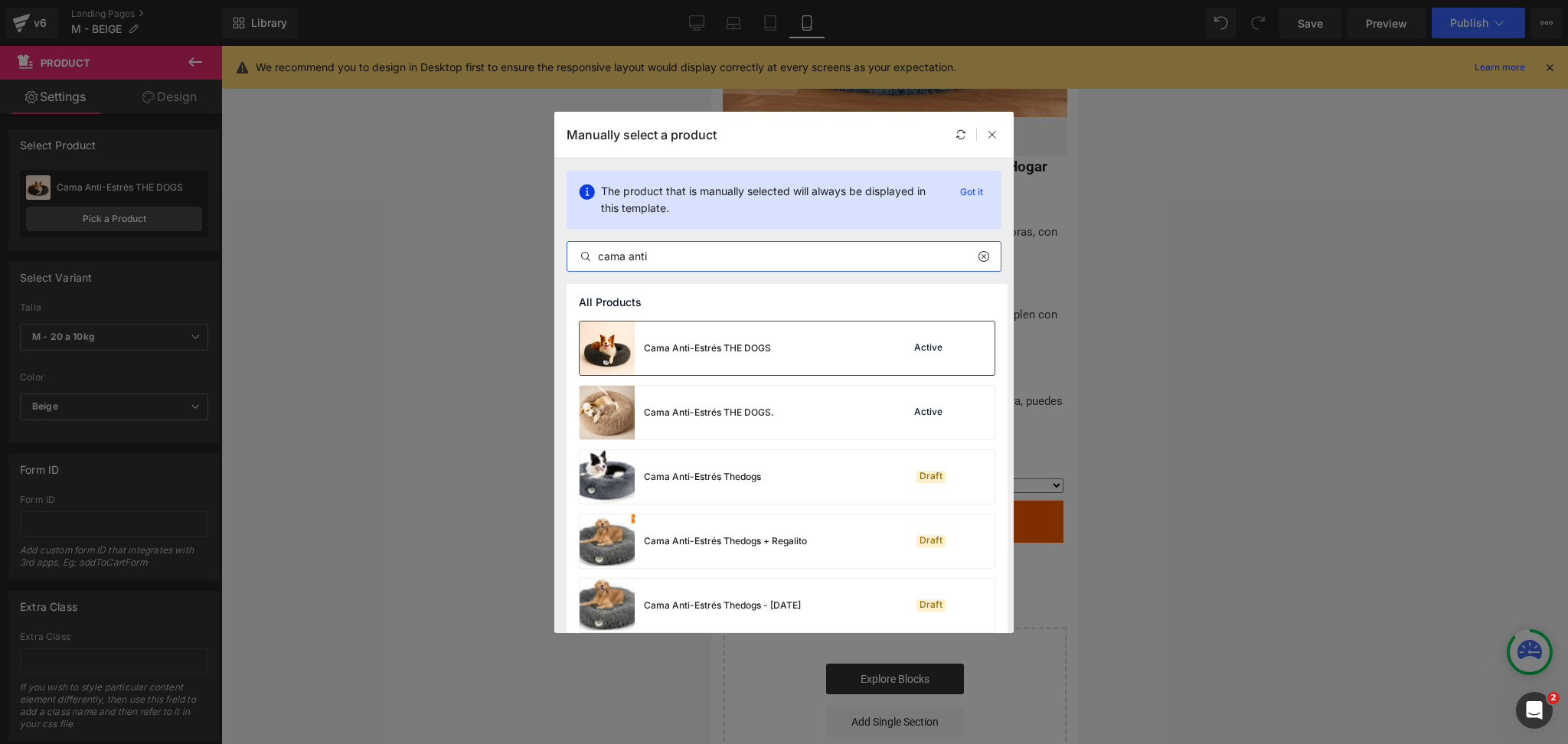
type input "cama anti"
click at [651, 343] on div "Cama Anti-Estrés THE DOGS" at bounding box center [707, 348] width 127 height 14
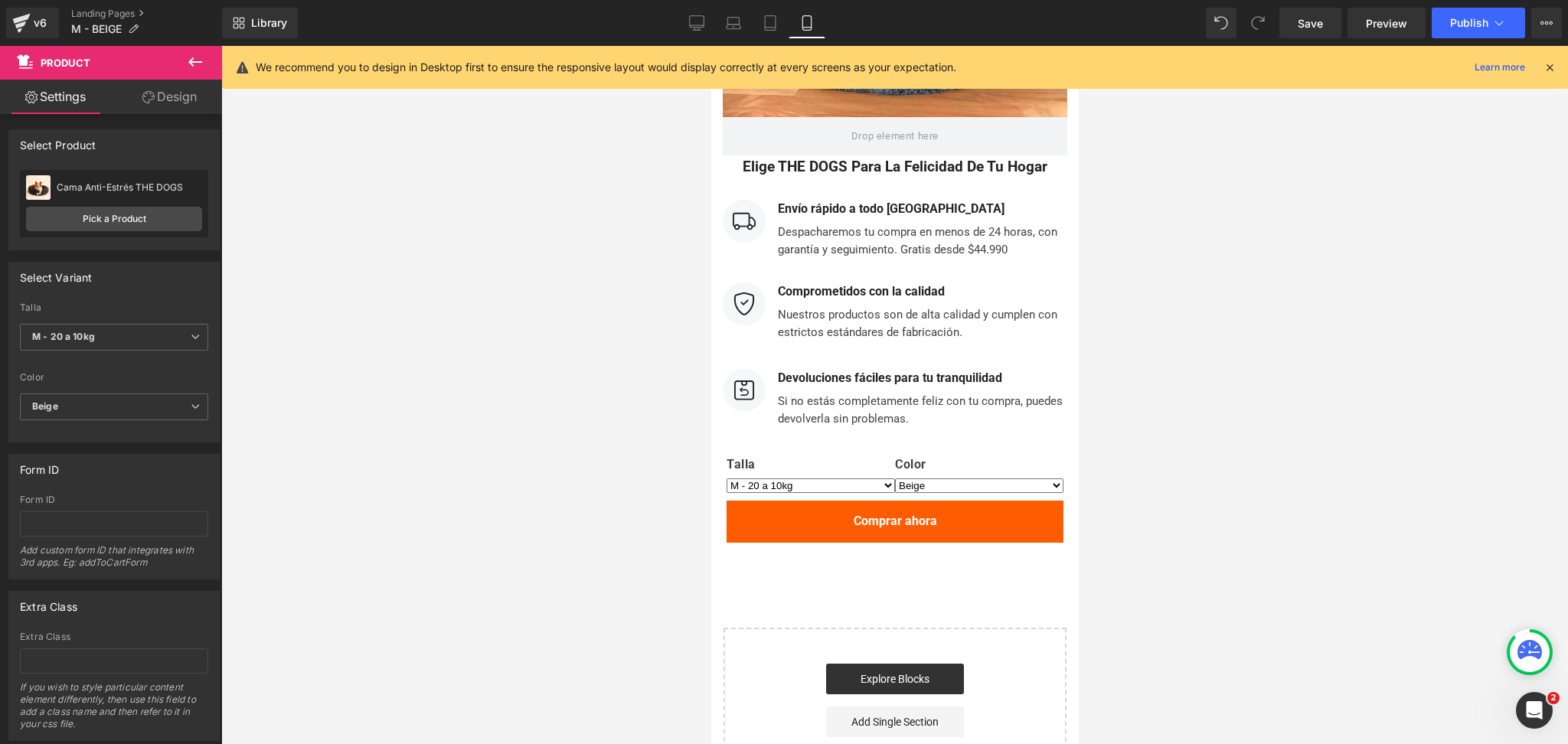
select select "M - 20 a 10kg"
select select "Beige"
click at [889, 451] on span "Product" at bounding box center [886, 456] width 48 height 23
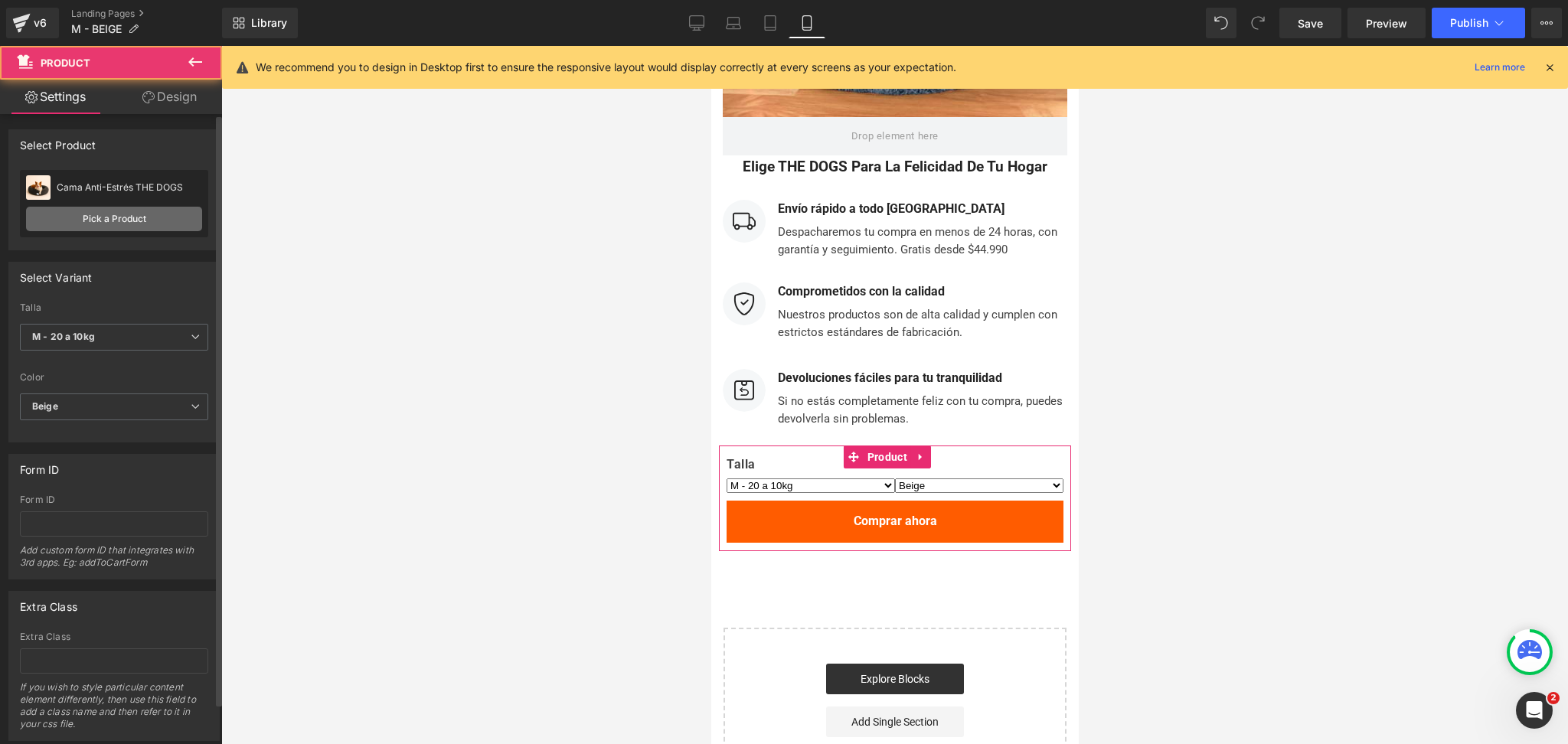
click at [127, 207] on link "Pick a Product" at bounding box center [114, 218] width 176 height 24
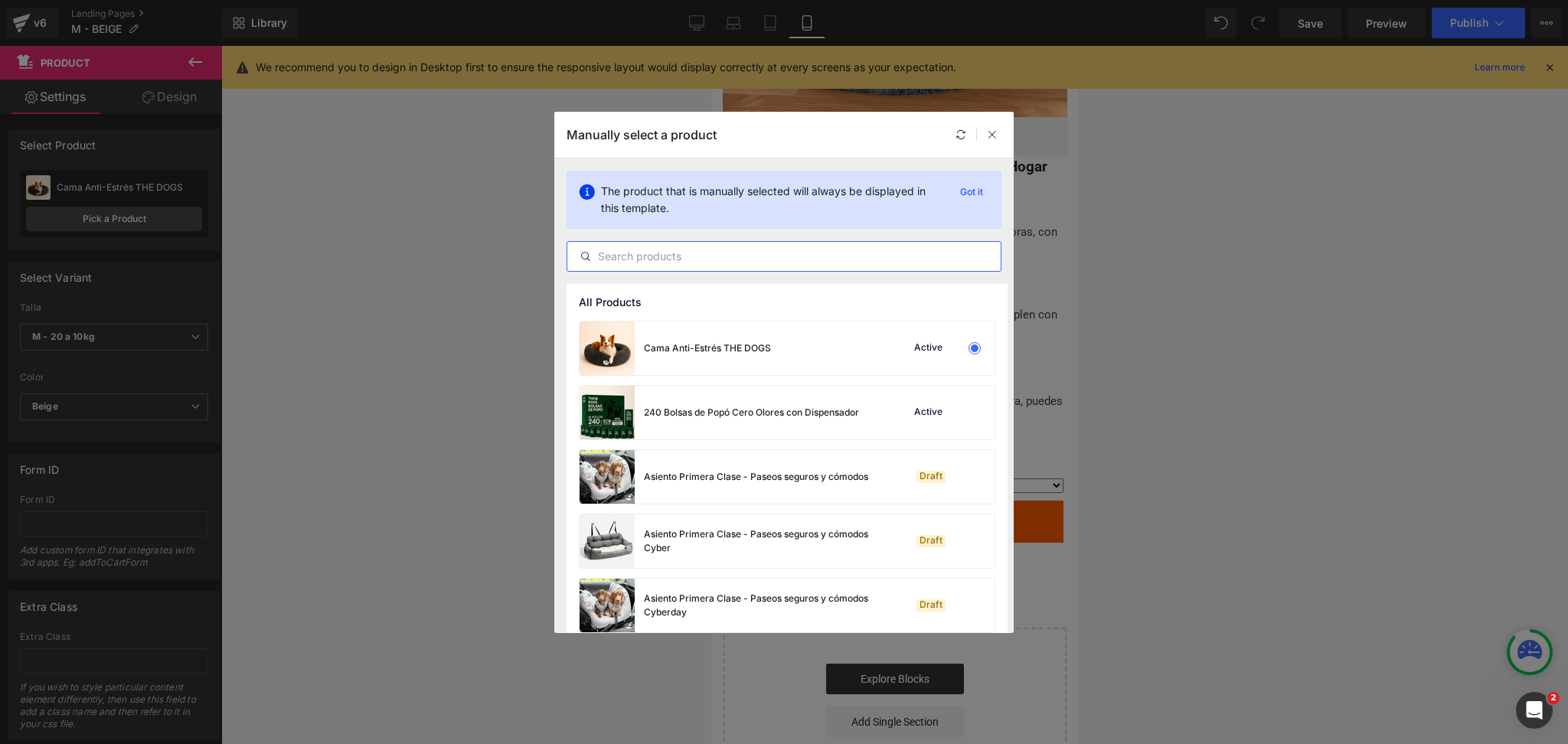
click at [706, 256] on input "text" at bounding box center [784, 256] width 434 height 18
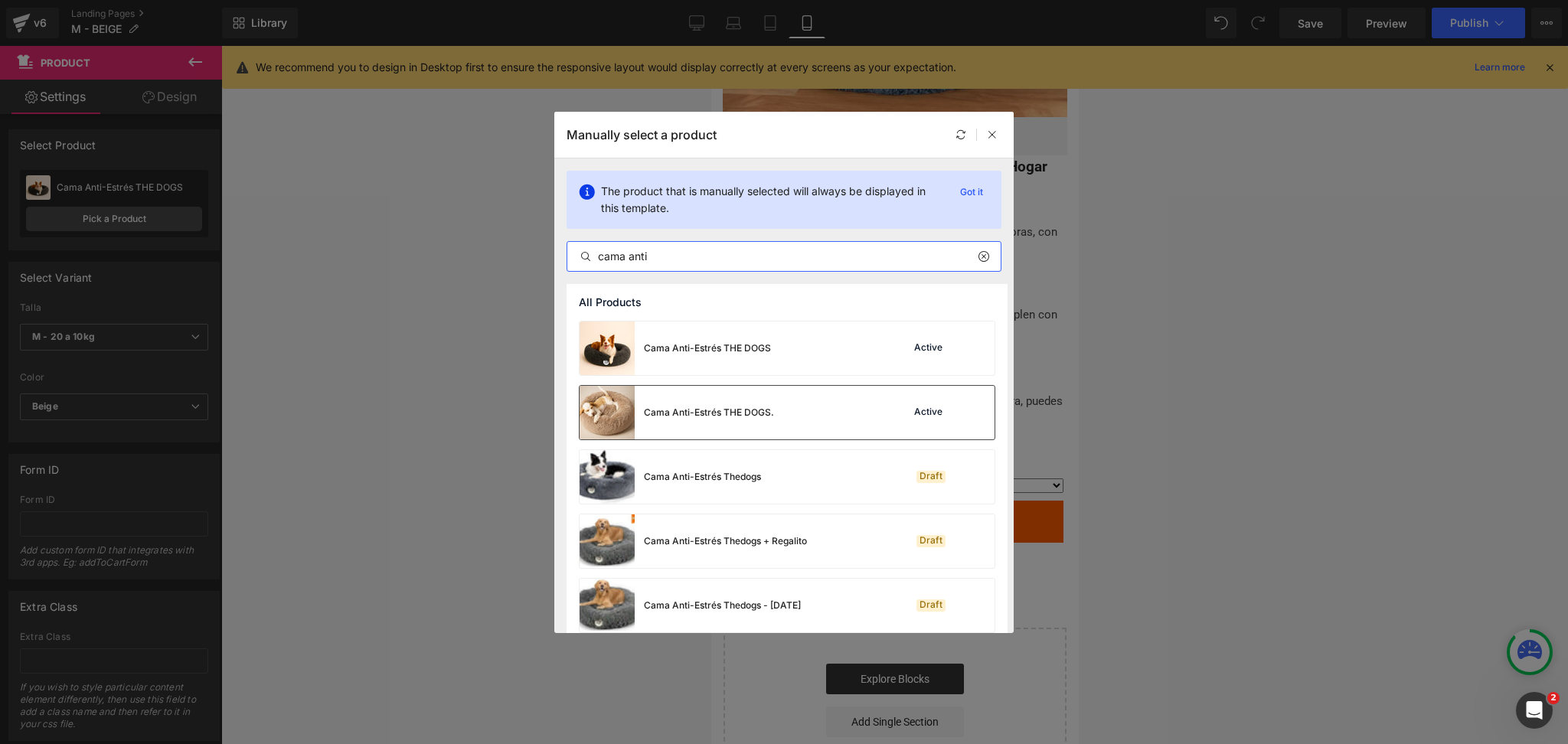
type input "cama anti"
click at [625, 401] on img at bounding box center [607, 412] width 55 height 53
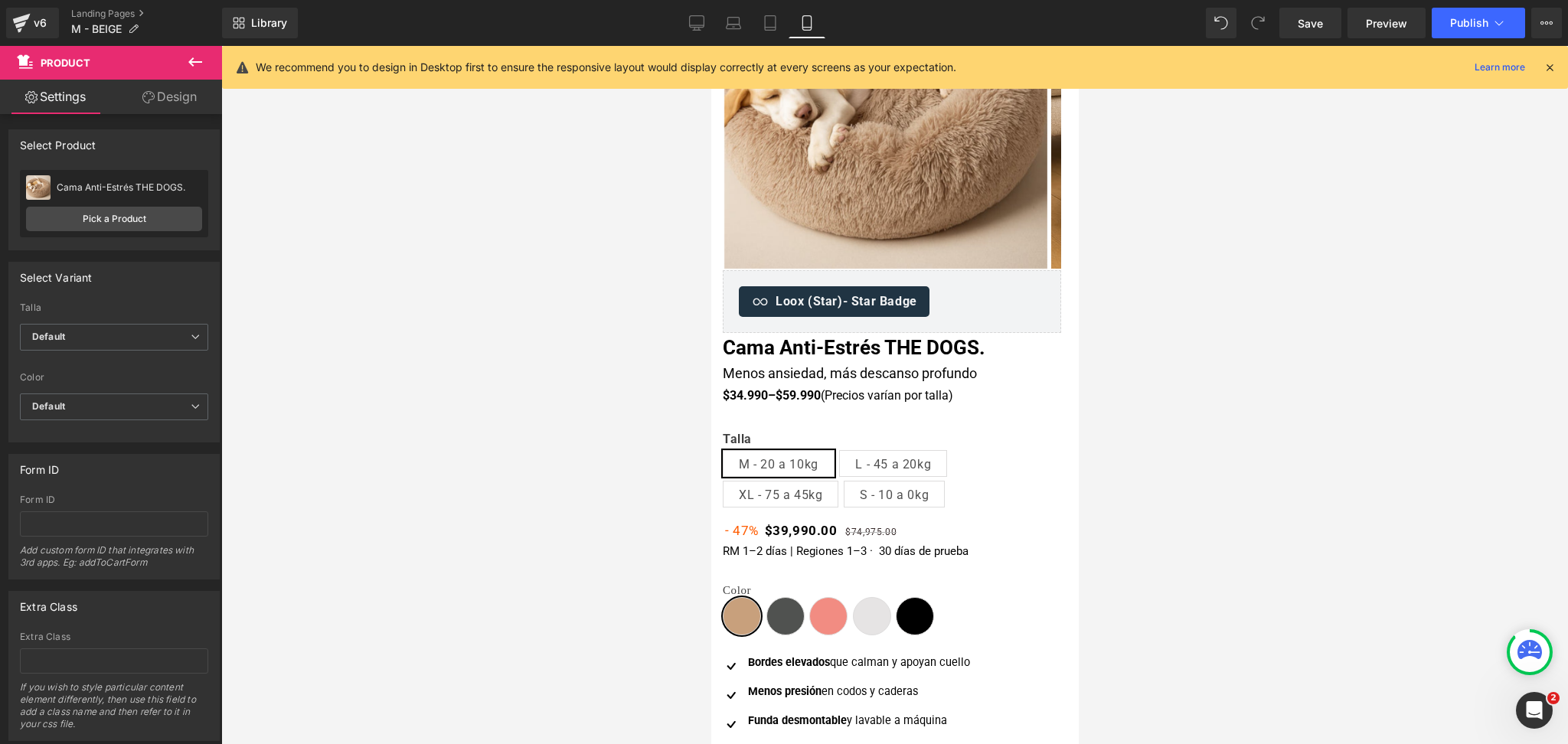
scroll to position [0, 0]
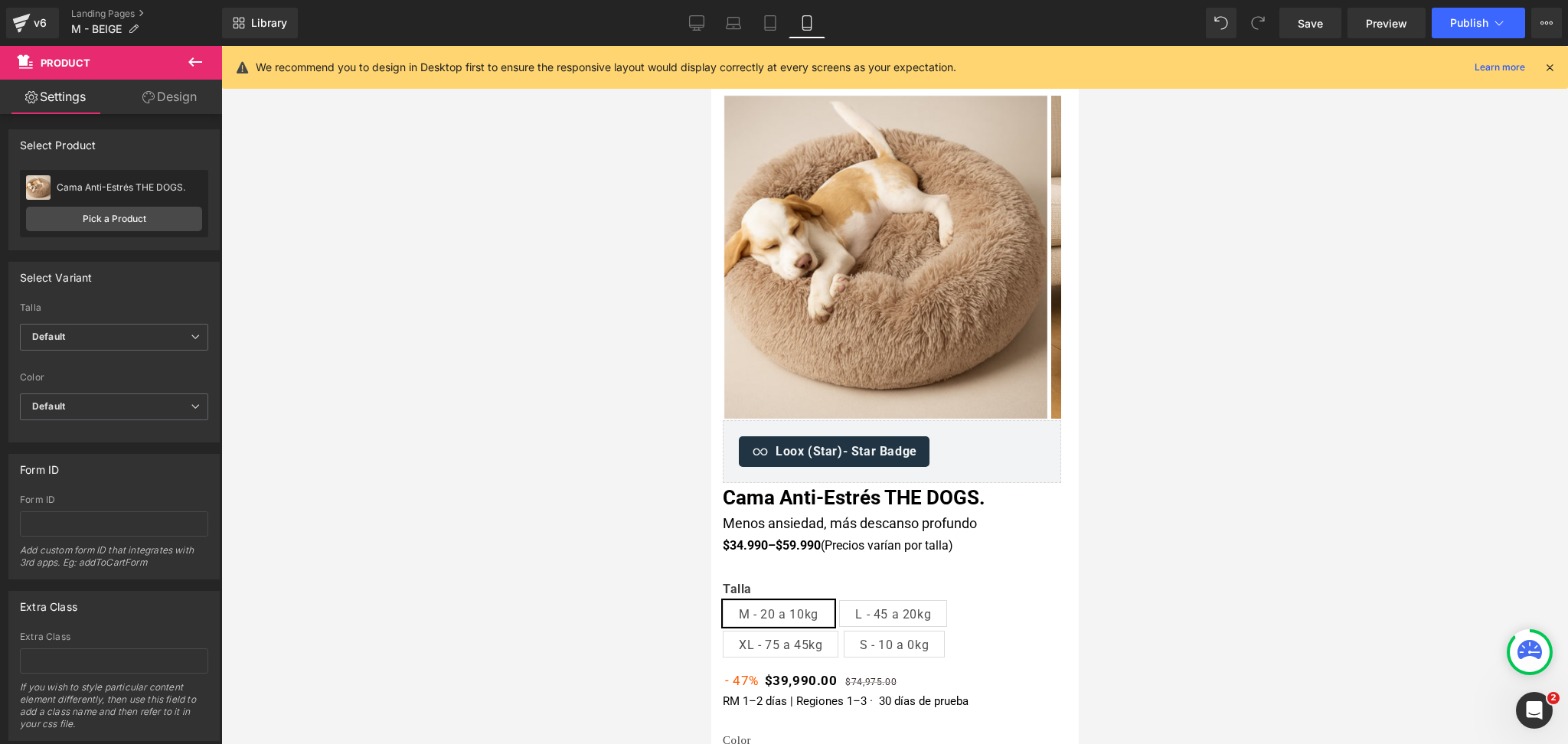
click at [1552, 64] on icon at bounding box center [1550, 67] width 14 height 14
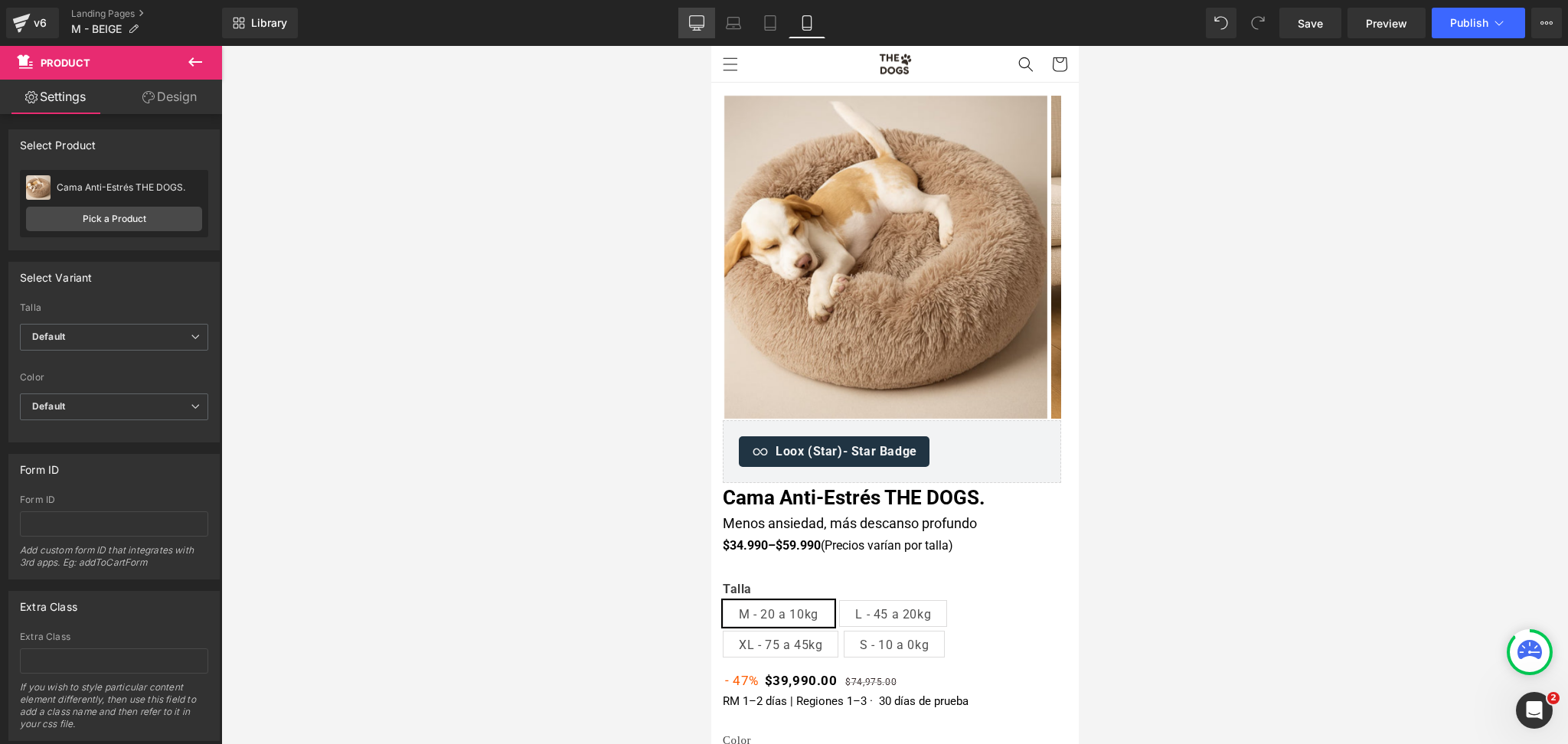
click at [704, 30] on icon at bounding box center [697, 23] width 16 height 16
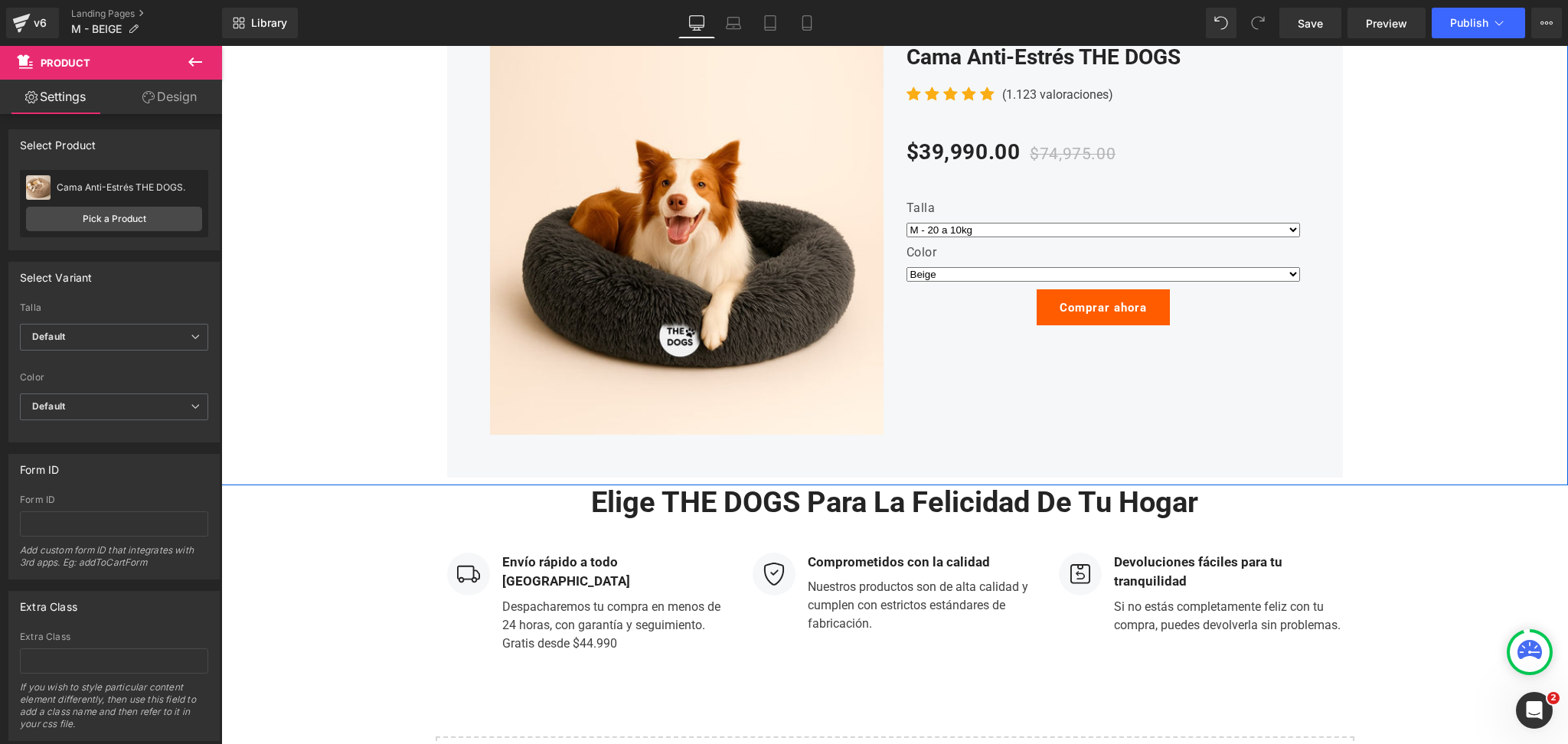
scroll to position [2863, 0]
click at [1468, 26] on span "Publish" at bounding box center [1469, 23] width 38 height 13
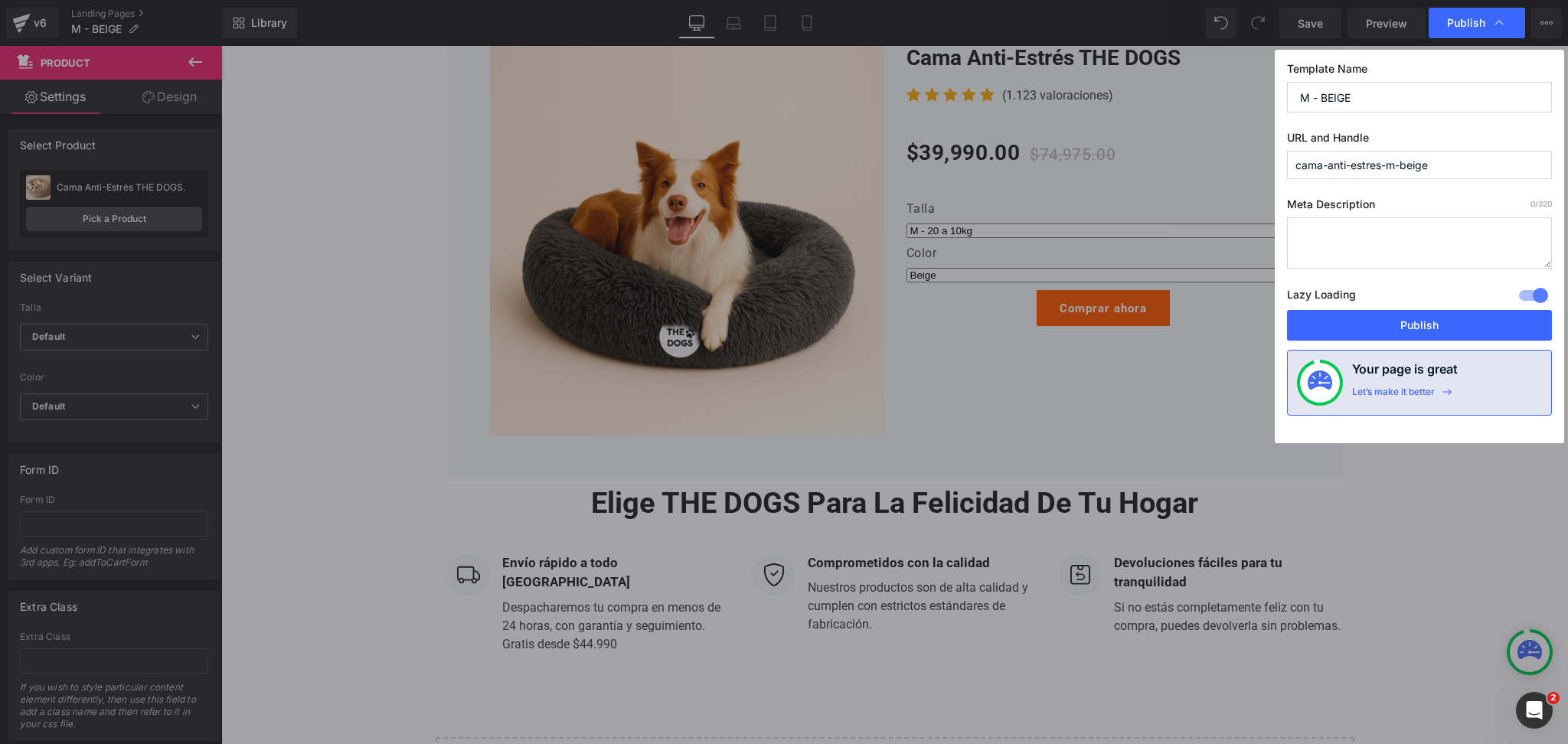
click at [1410, 261] on textarea at bounding box center [1419, 243] width 265 height 52
type textarea "Cama anti estrés The Dogs"
click at [1404, 317] on button "Publish" at bounding box center [1419, 325] width 265 height 31
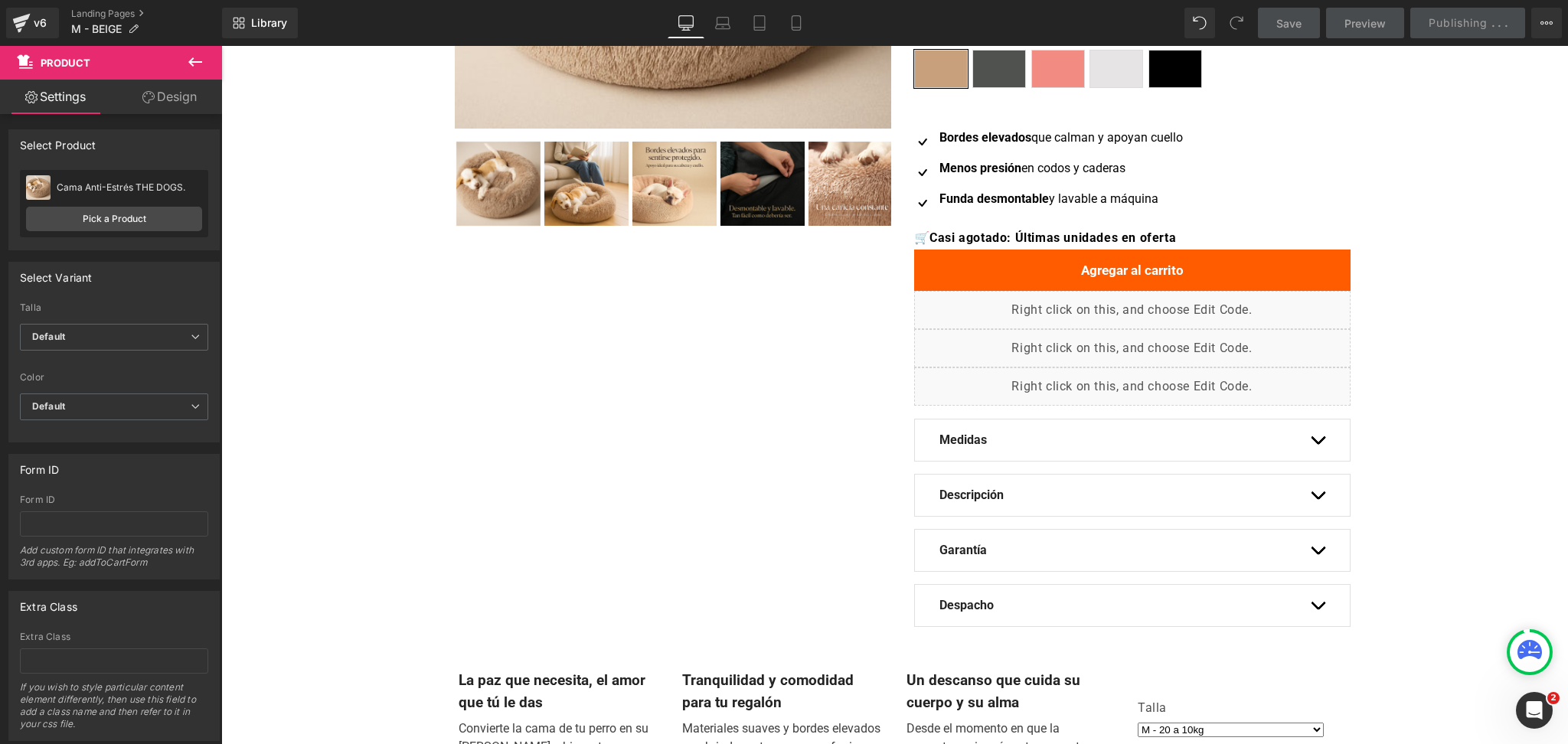
scroll to position [333, 0]
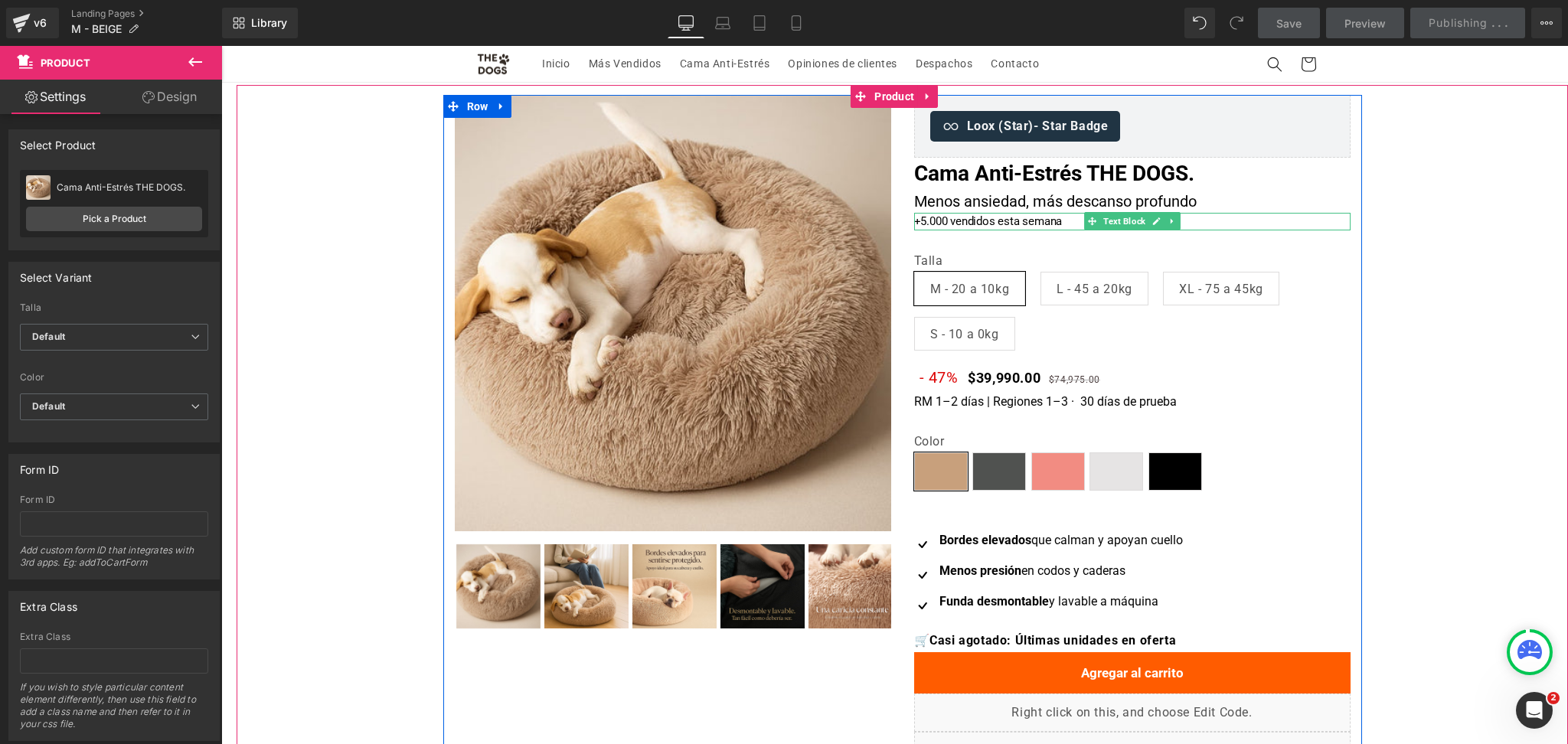
click at [1084, 220] on span at bounding box center [1092, 221] width 16 height 18
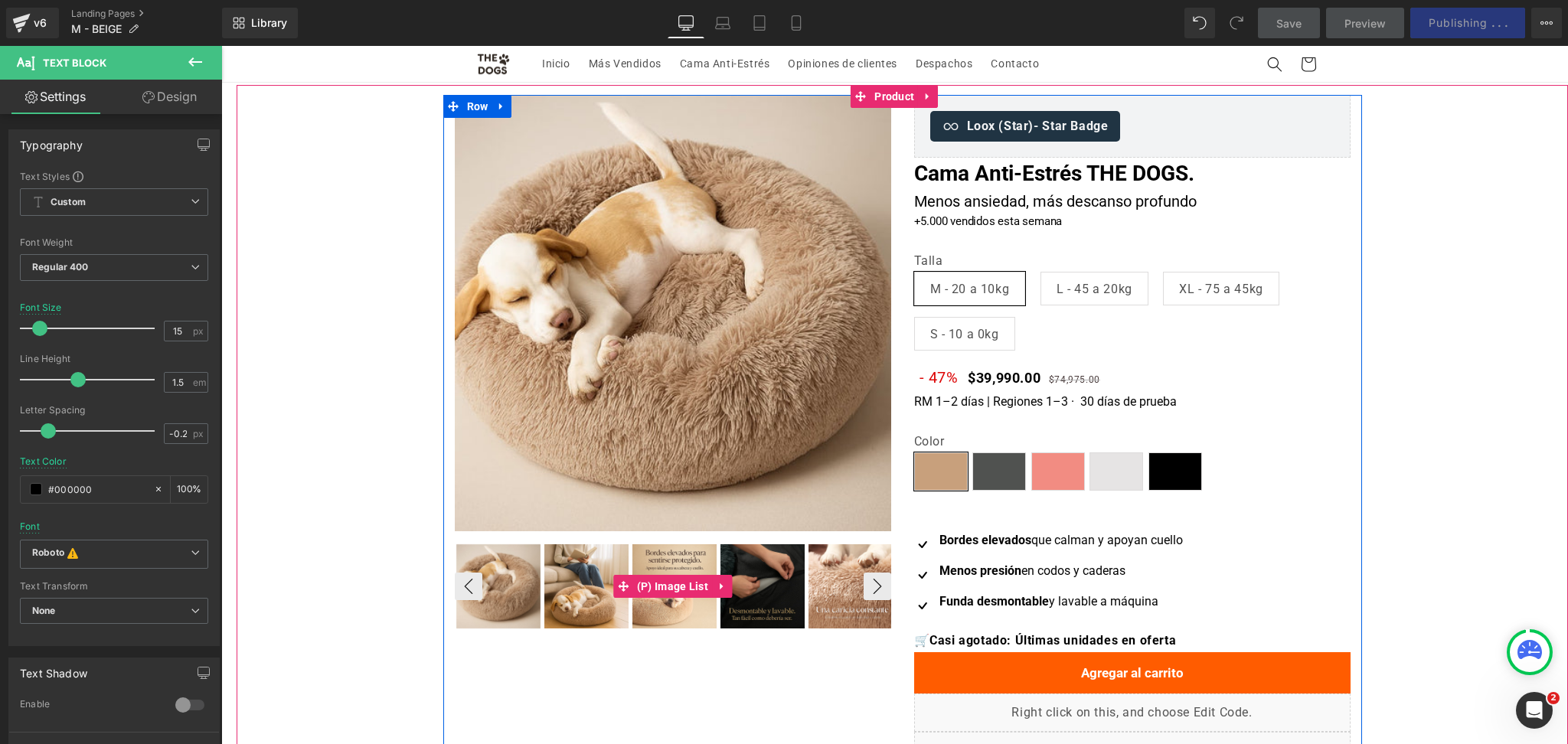
click at [597, 612] on img at bounding box center [586, 586] width 85 height 84
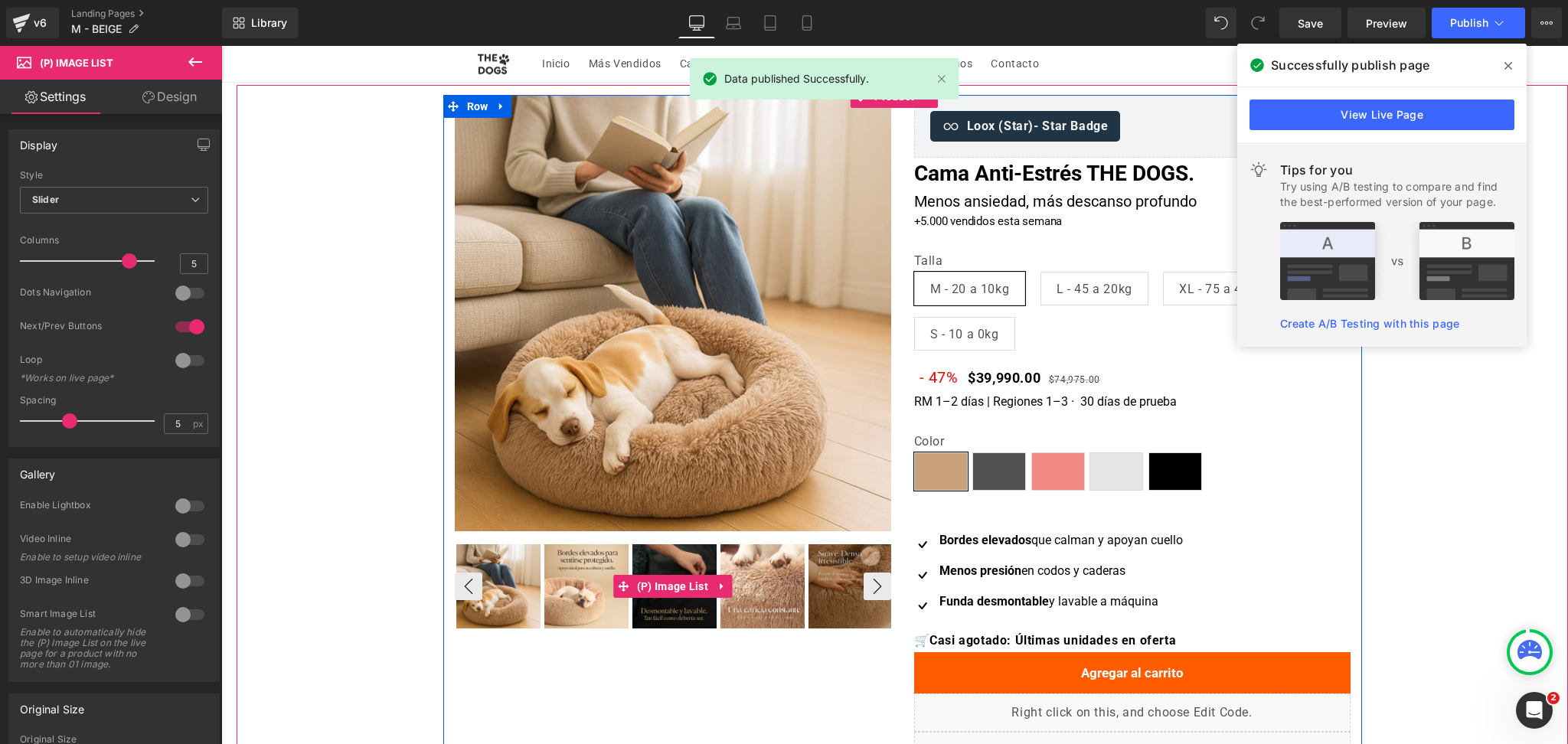
click at [579, 609] on img at bounding box center [586, 586] width 85 height 84
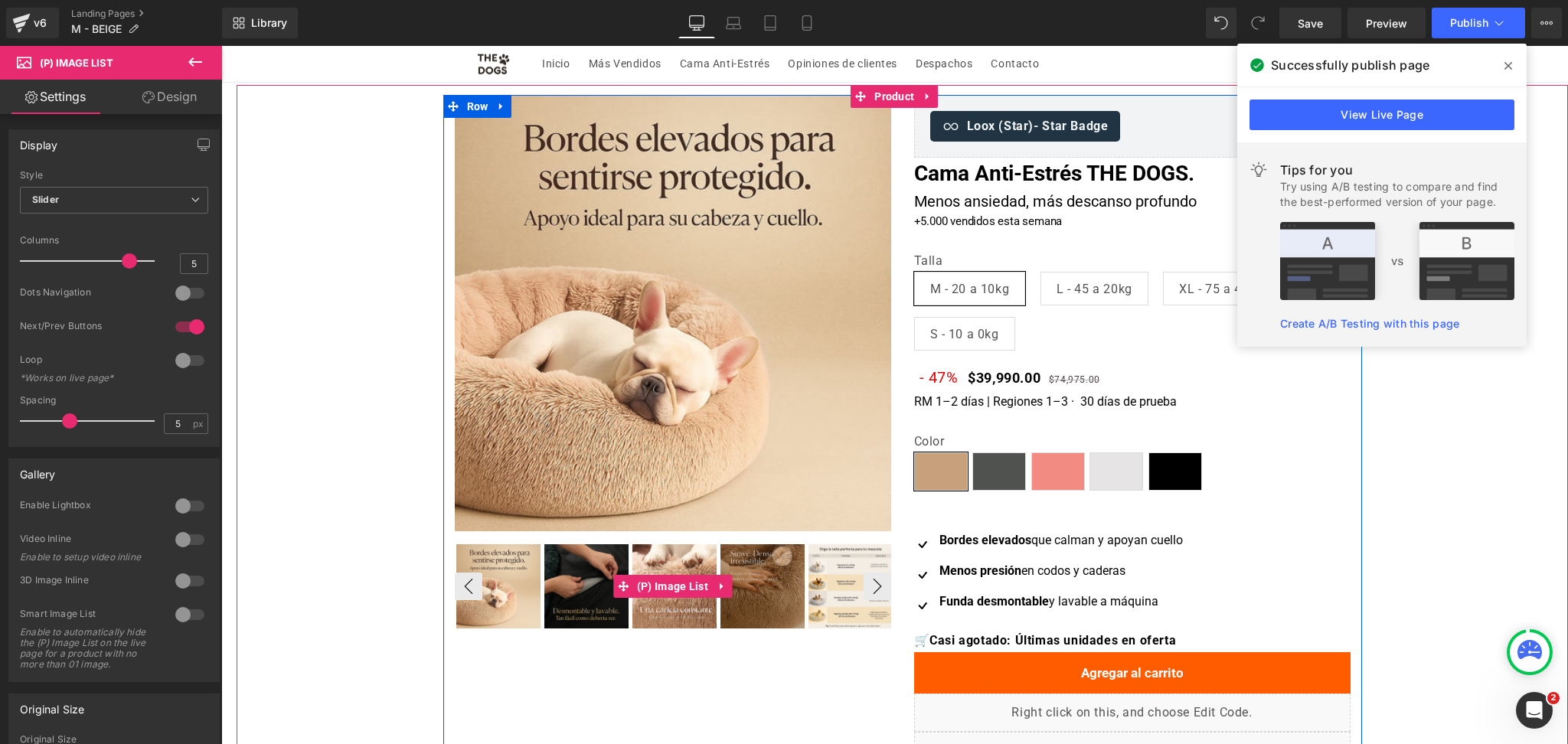
click at [588, 600] on img at bounding box center [586, 586] width 85 height 84
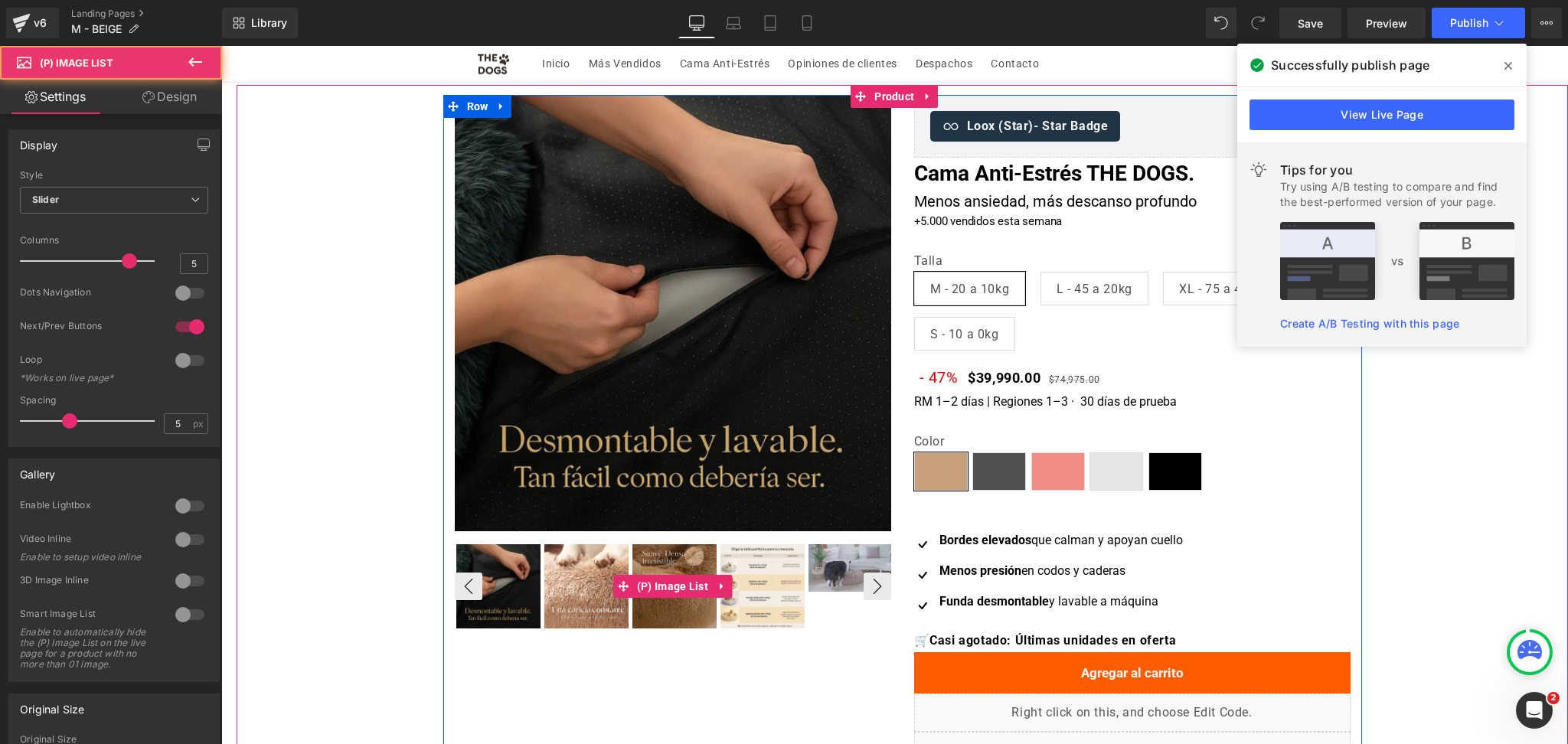
click at [589, 600] on img at bounding box center [586, 586] width 85 height 84
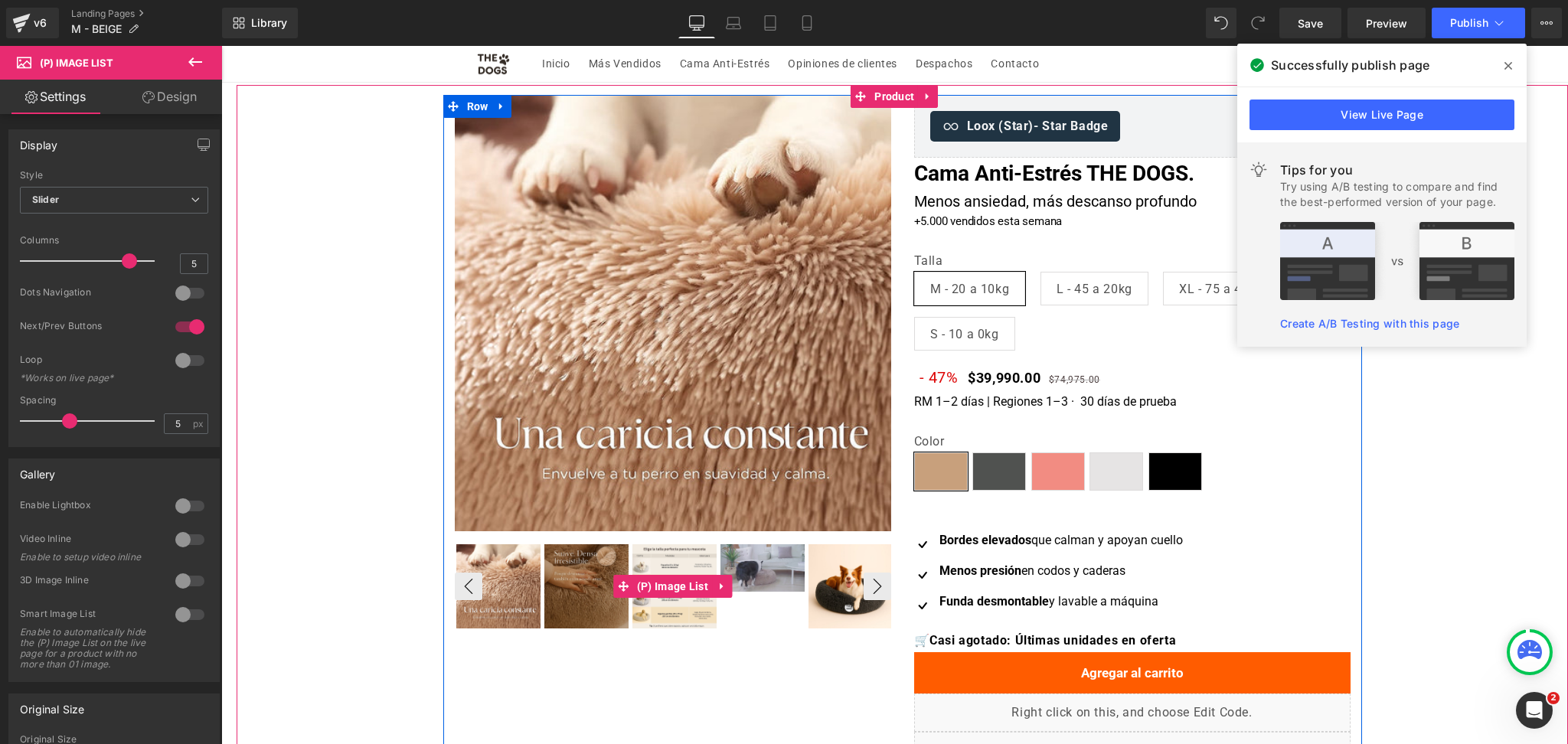
click at [589, 600] on img at bounding box center [586, 586] width 85 height 84
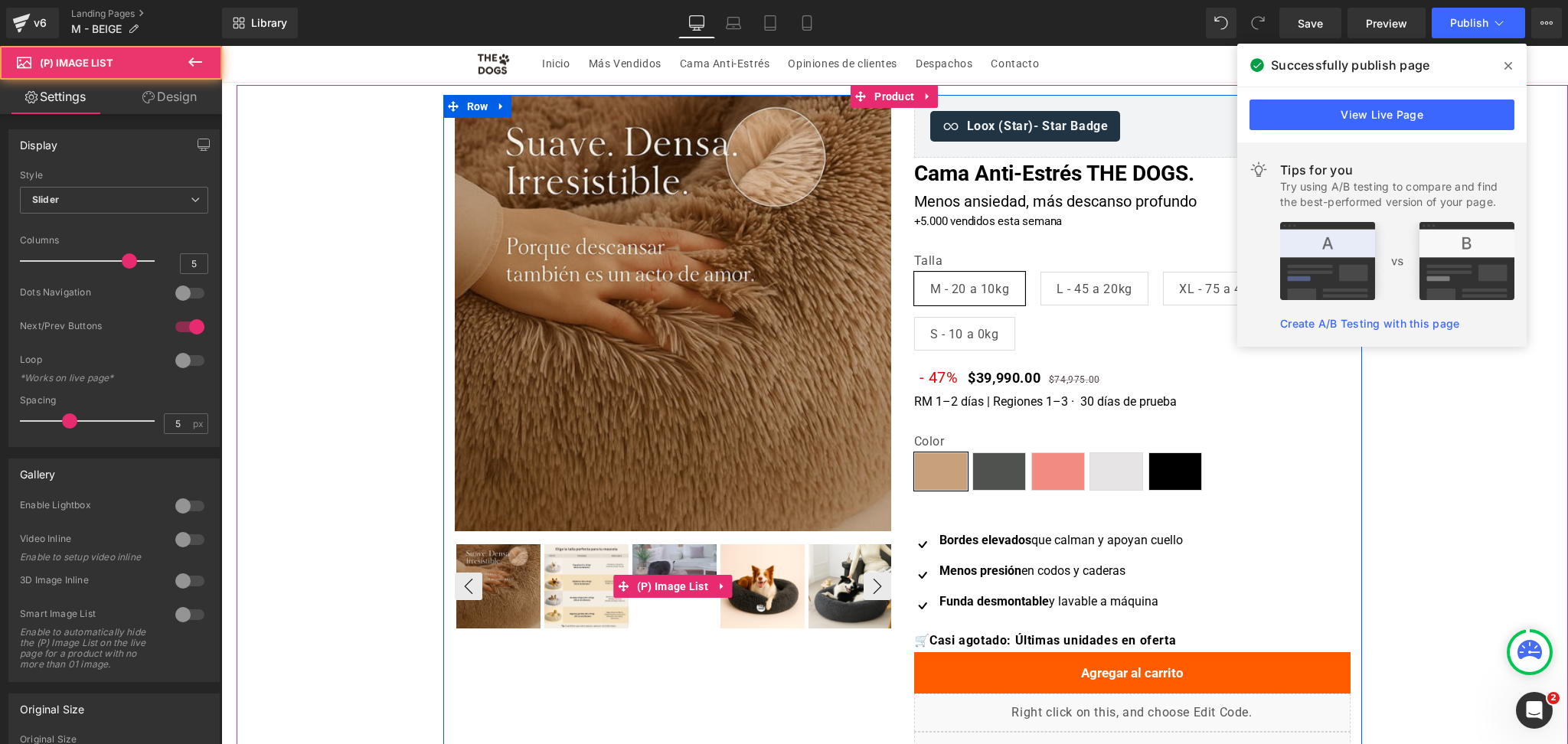
click at [584, 600] on img at bounding box center [586, 586] width 85 height 84
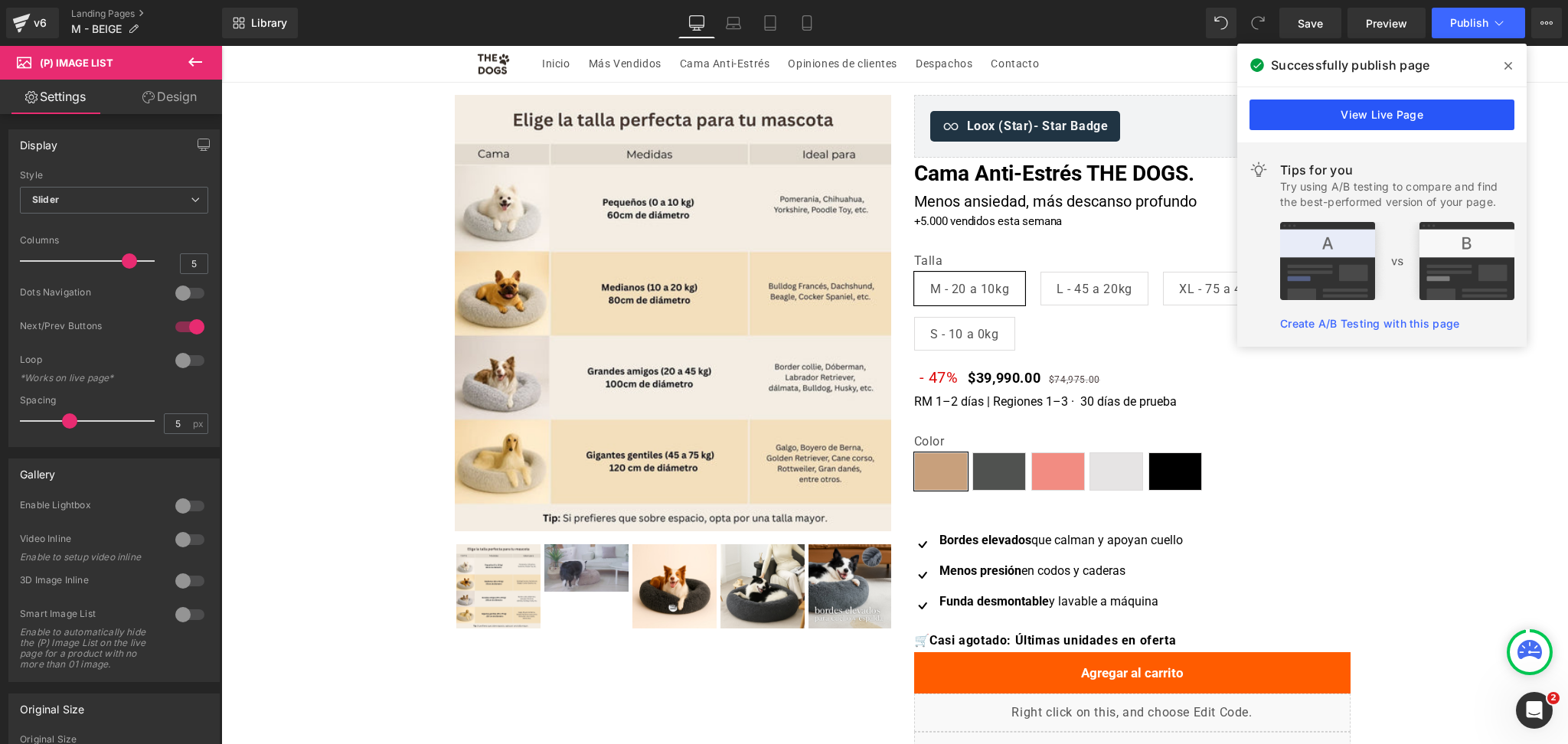
click at [1458, 117] on link "View Live Page" at bounding box center [1382, 114] width 265 height 31
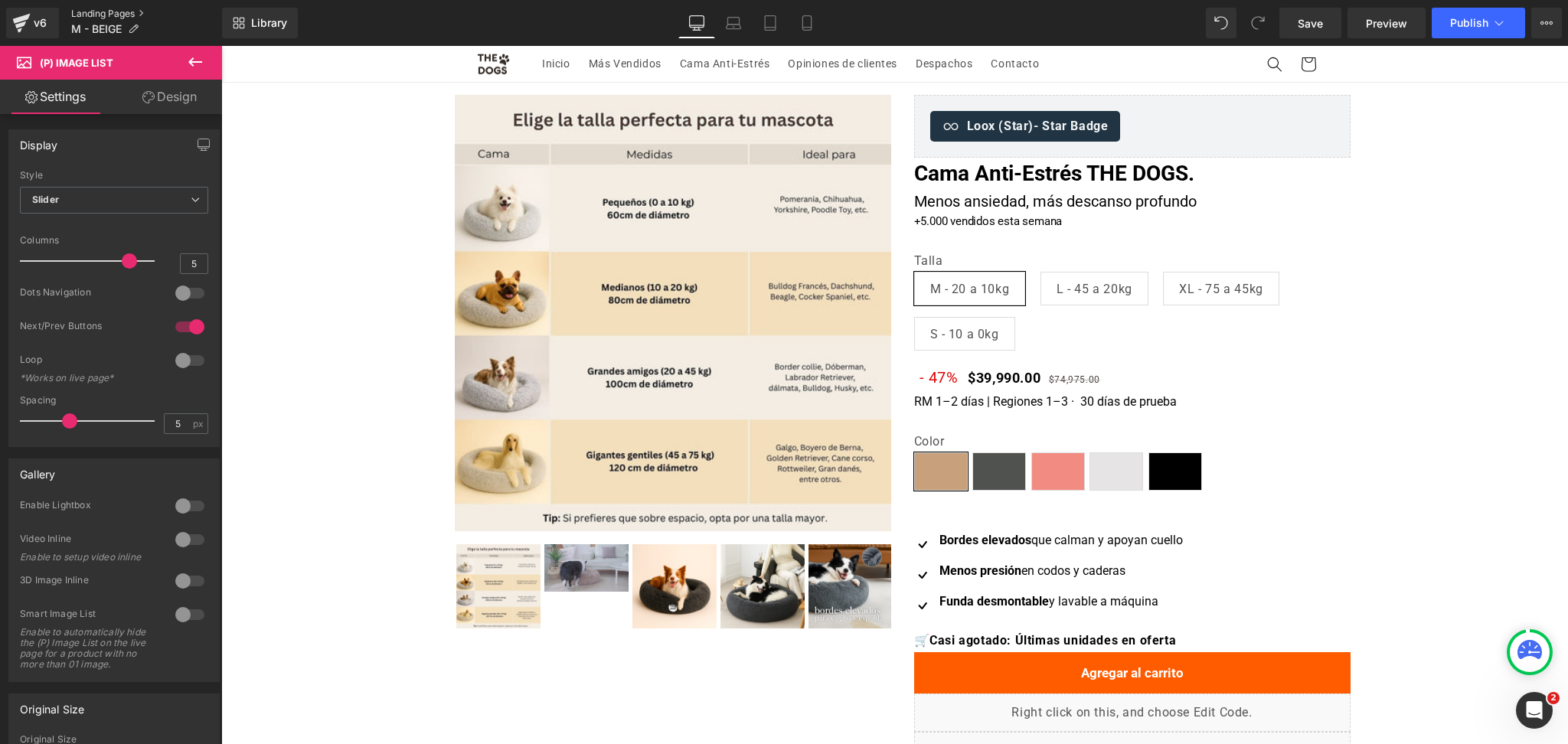
click at [118, 15] on link "Landing Pages" at bounding box center [146, 14] width 151 height 13
